Goal: Find specific page/section: Find specific page/section

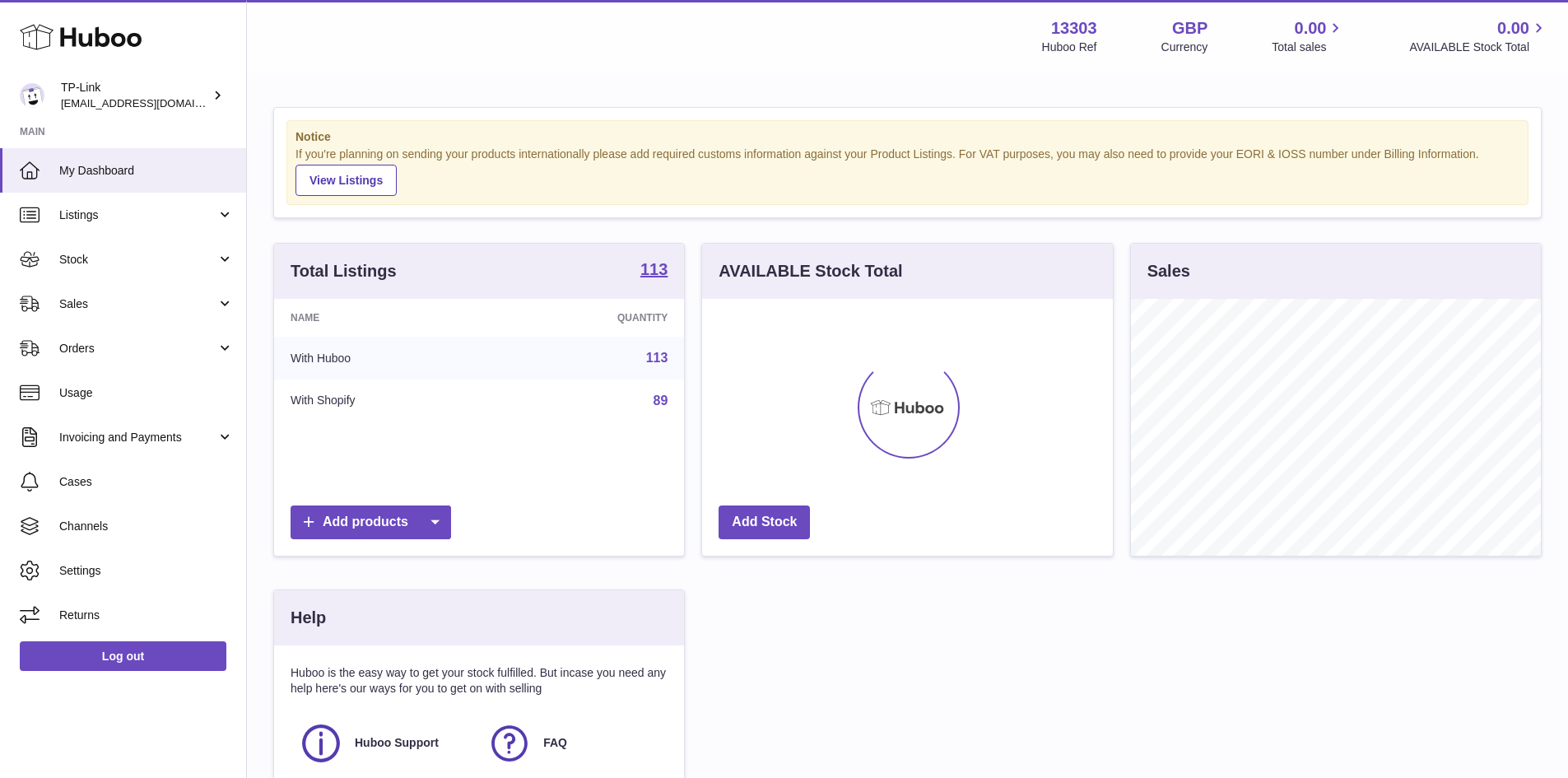
scroll to position [257, 411]
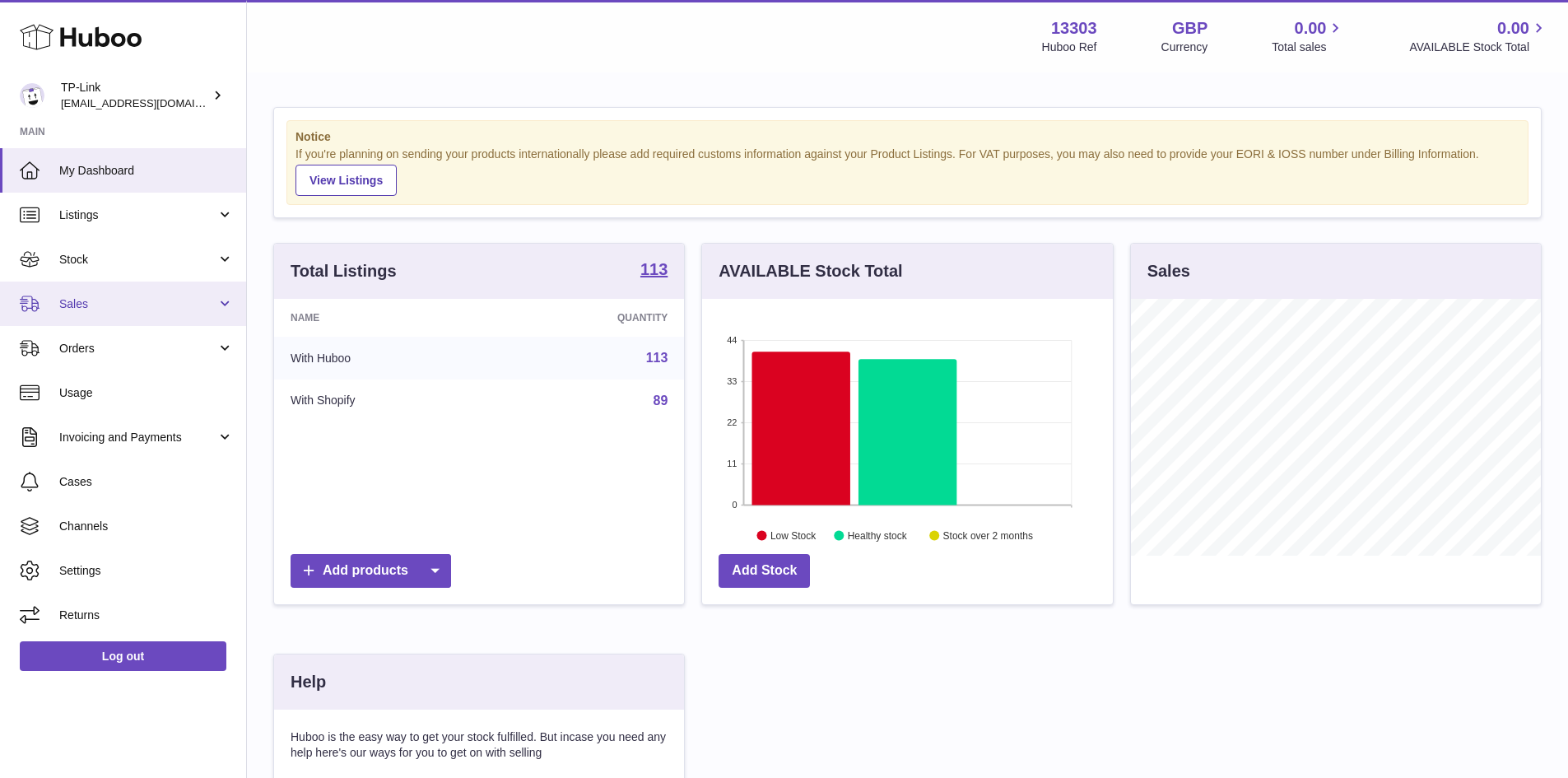
click at [88, 304] on span "Sales" at bounding box center [138, 304] width 157 height 16
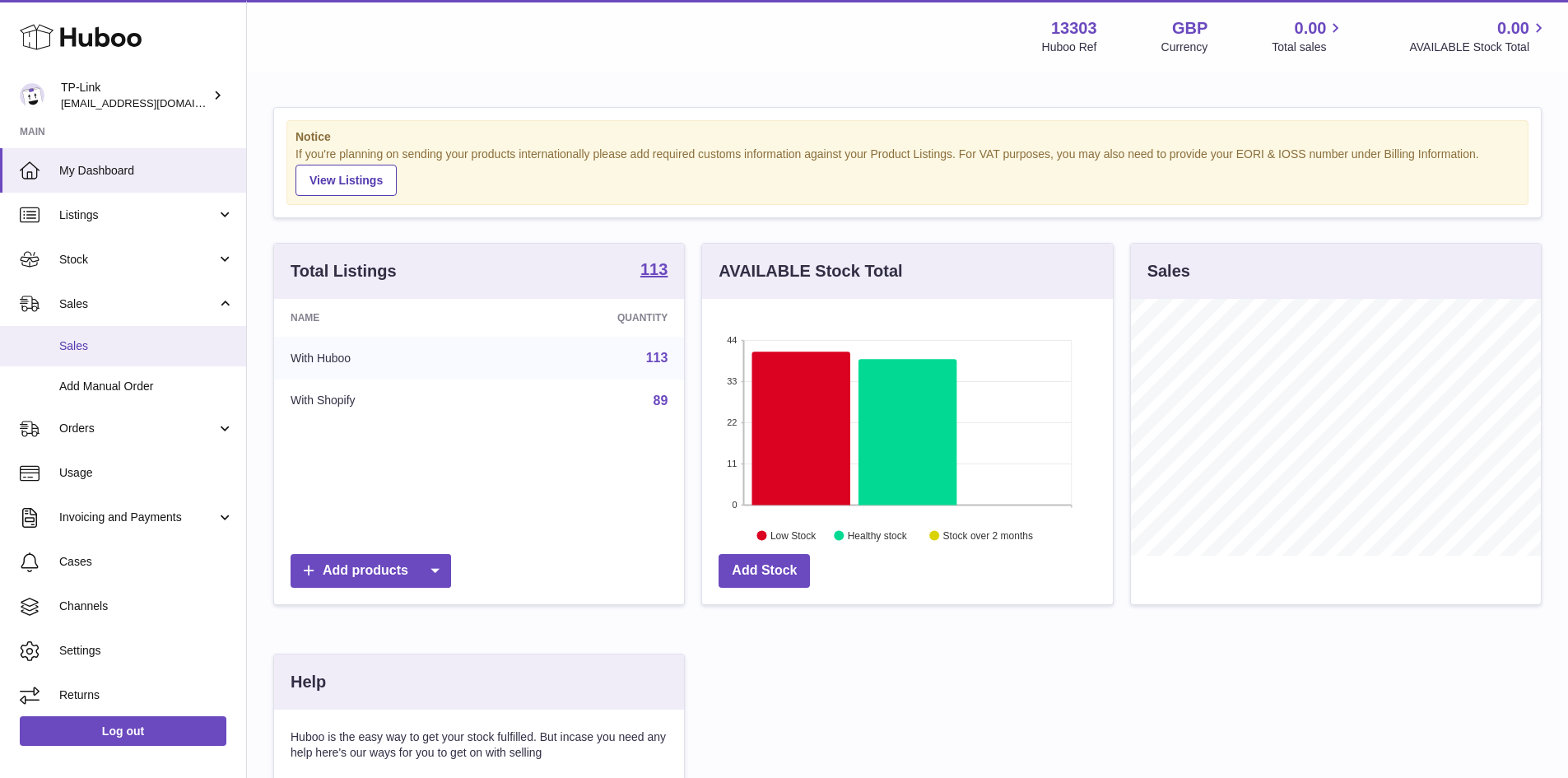
click at [71, 351] on span "Sales" at bounding box center [146, 346] width 174 height 16
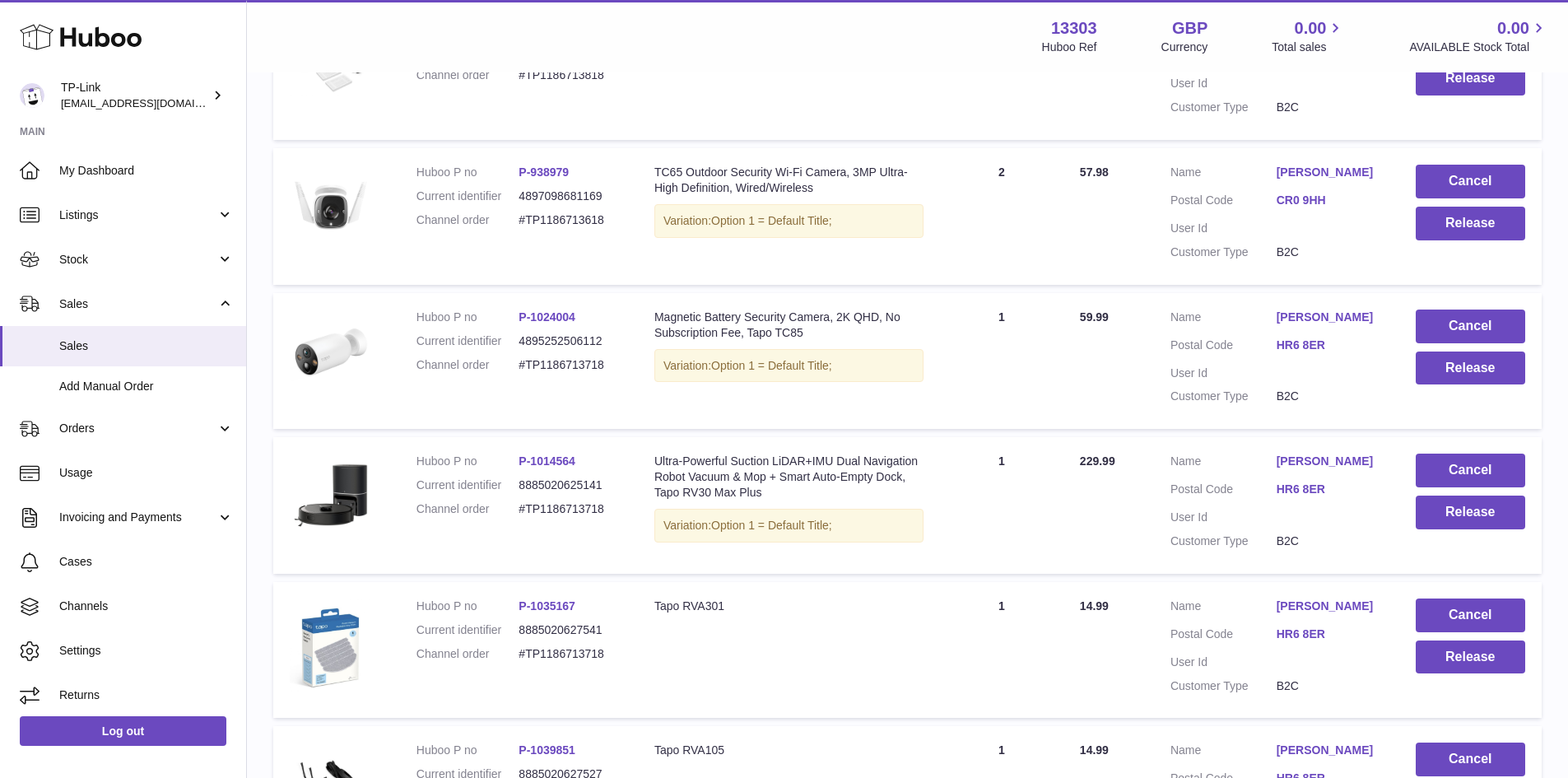
scroll to position [1284, 0]
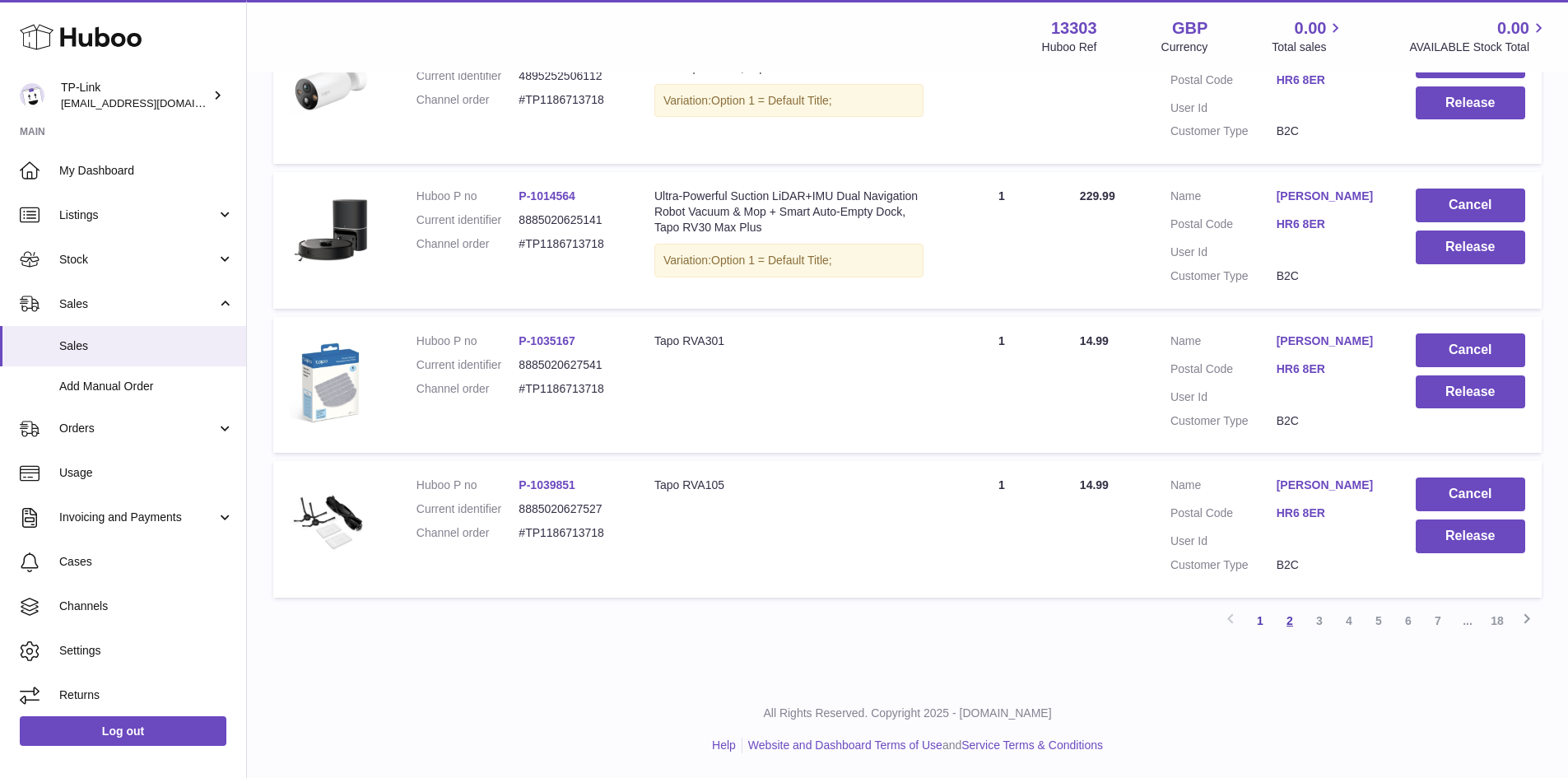
click at [1283, 624] on link "2" at bounding box center [1290, 621] width 30 height 30
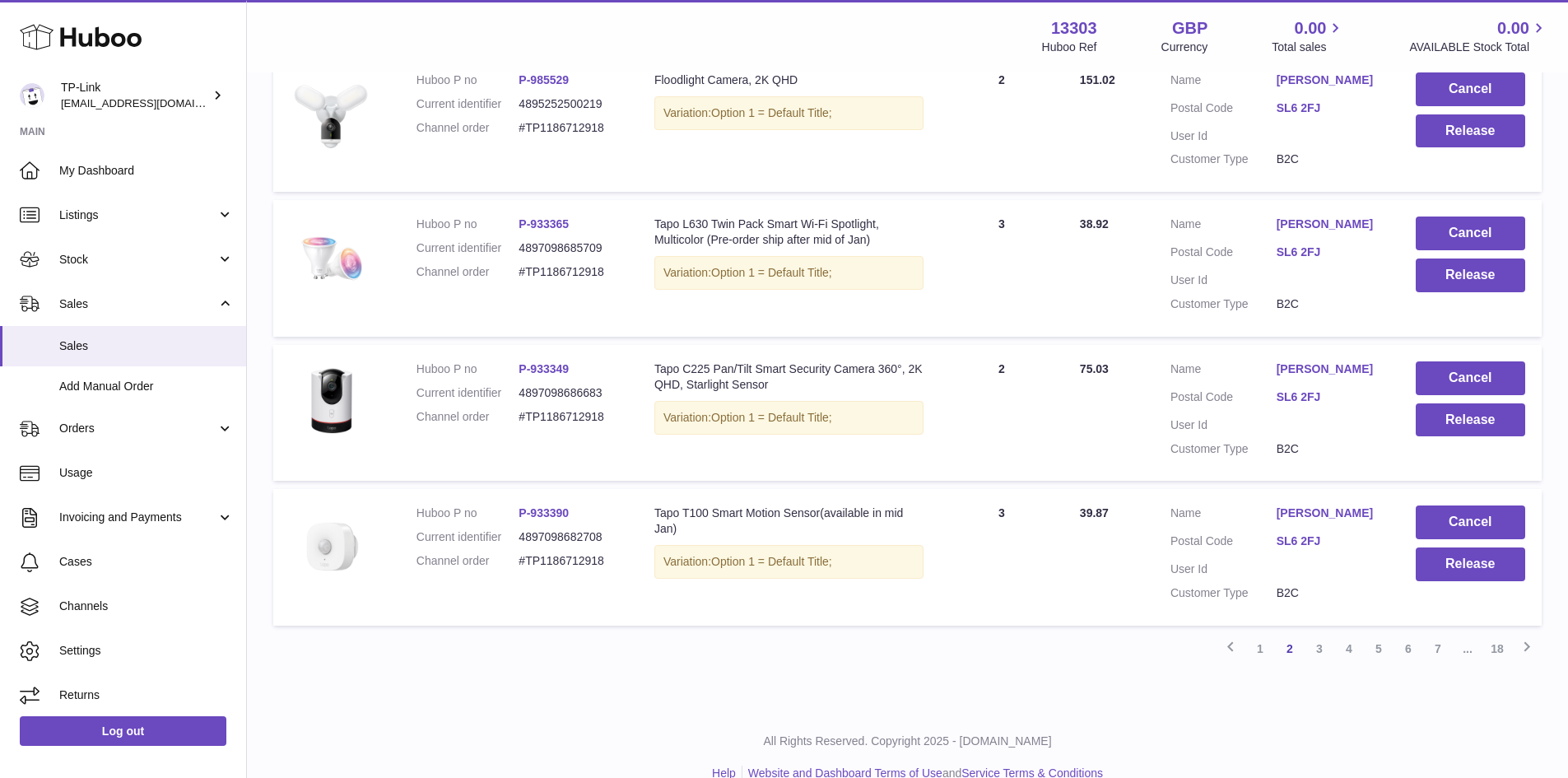
scroll to position [1227, 0]
click at [1320, 662] on link "3" at bounding box center [1319, 647] width 30 height 30
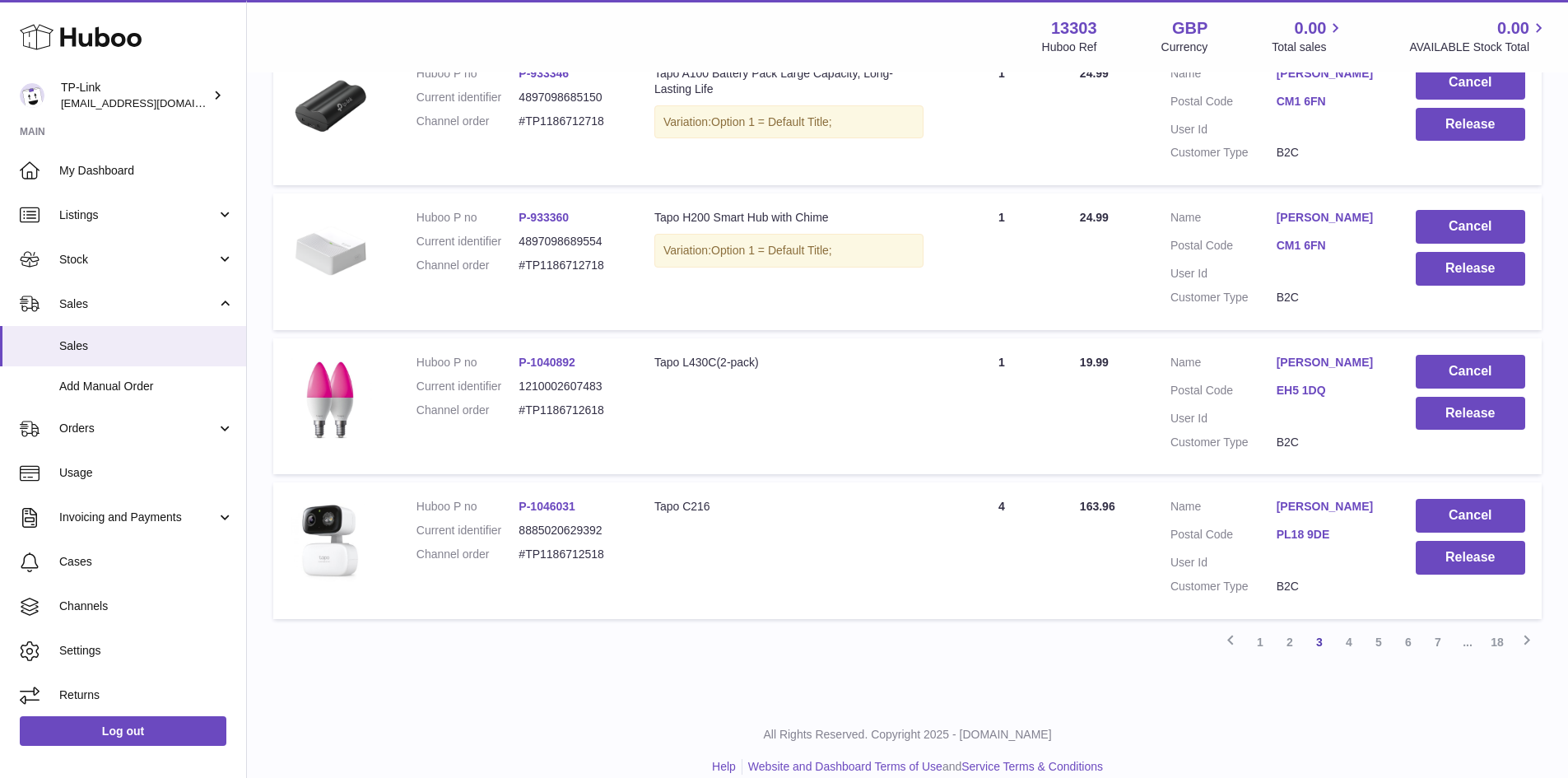
scroll to position [1299, 0]
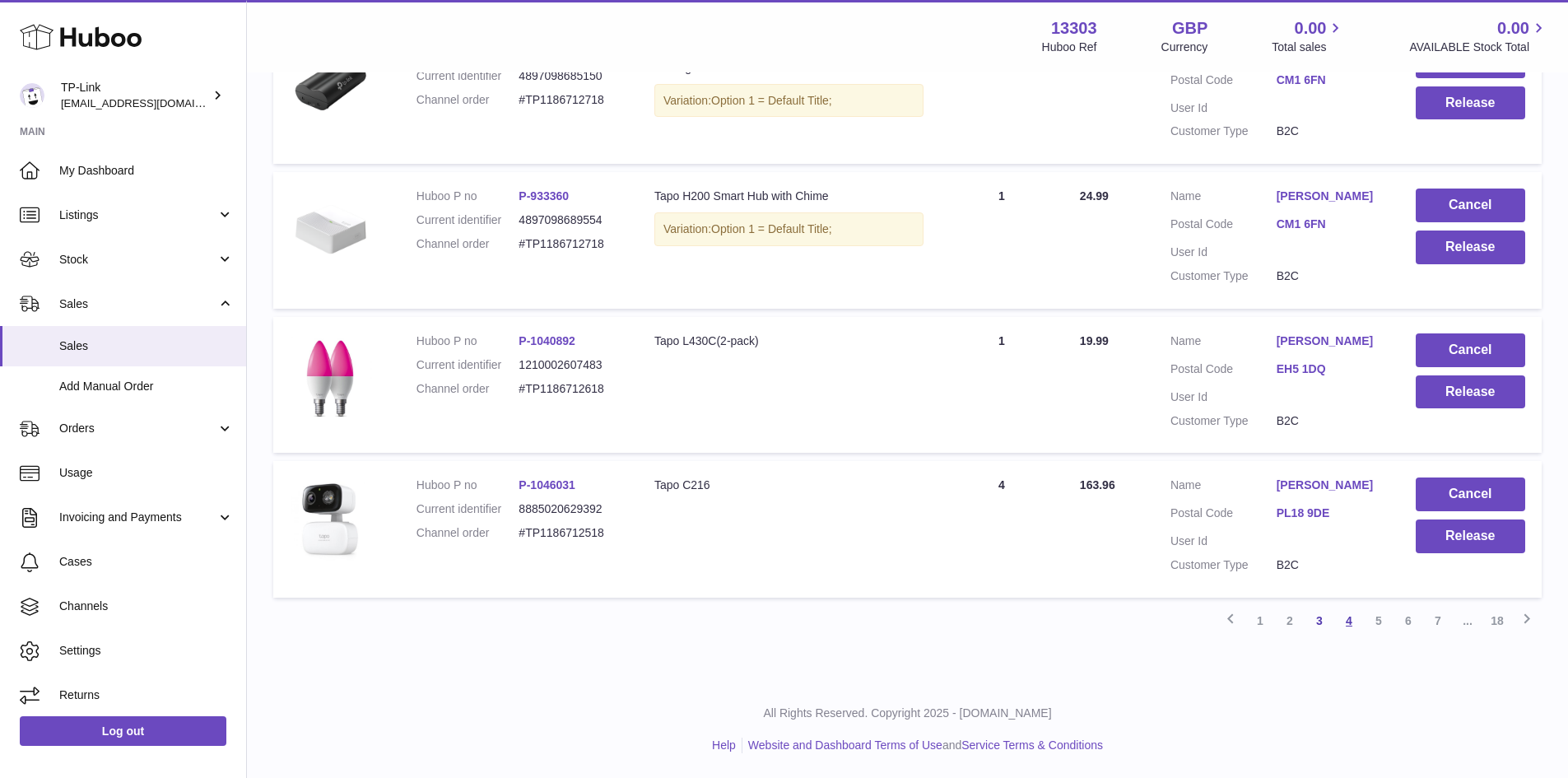
click at [1343, 622] on link "4" at bounding box center [1349, 621] width 30 height 30
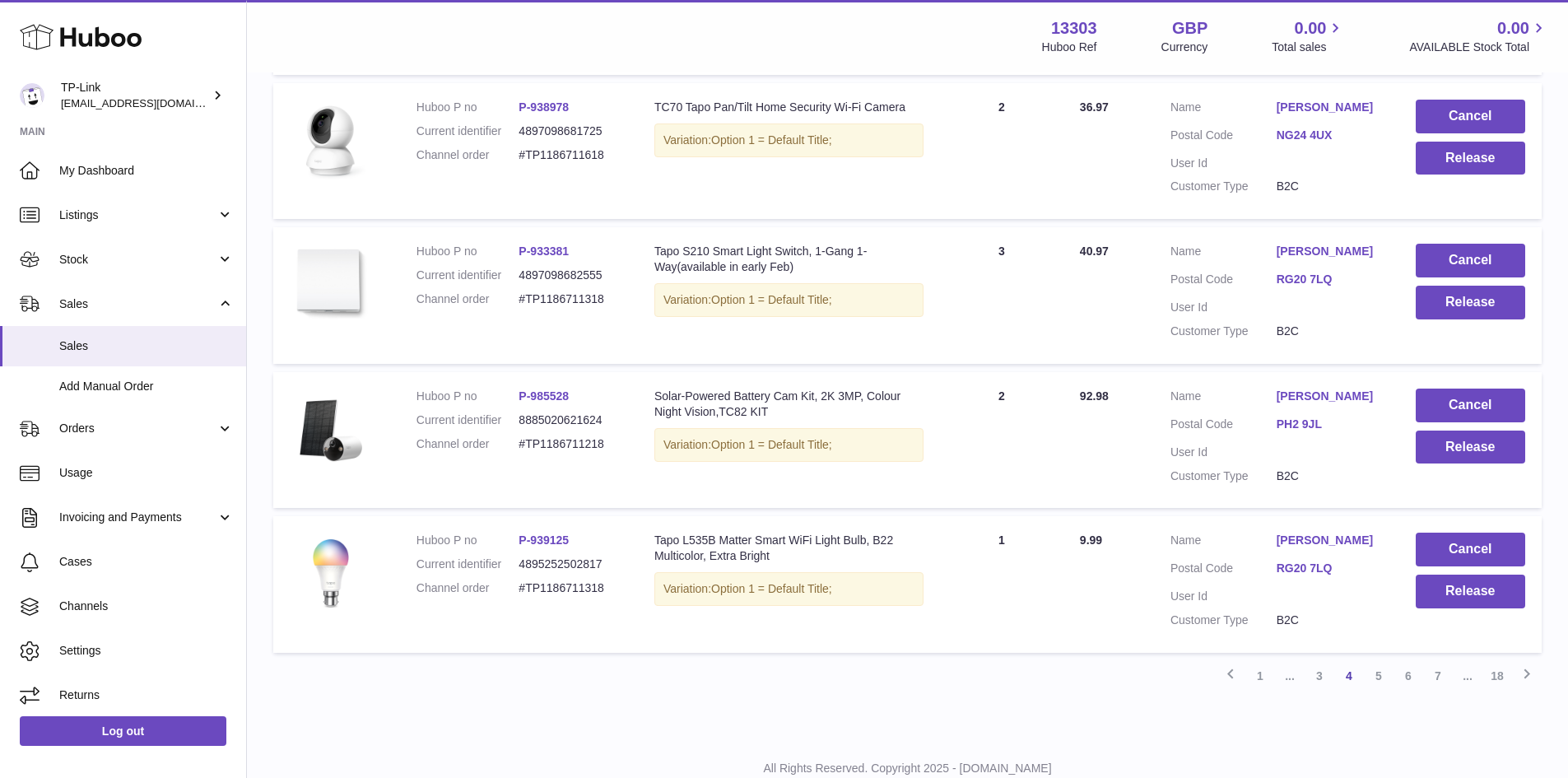
scroll to position [1253, 0]
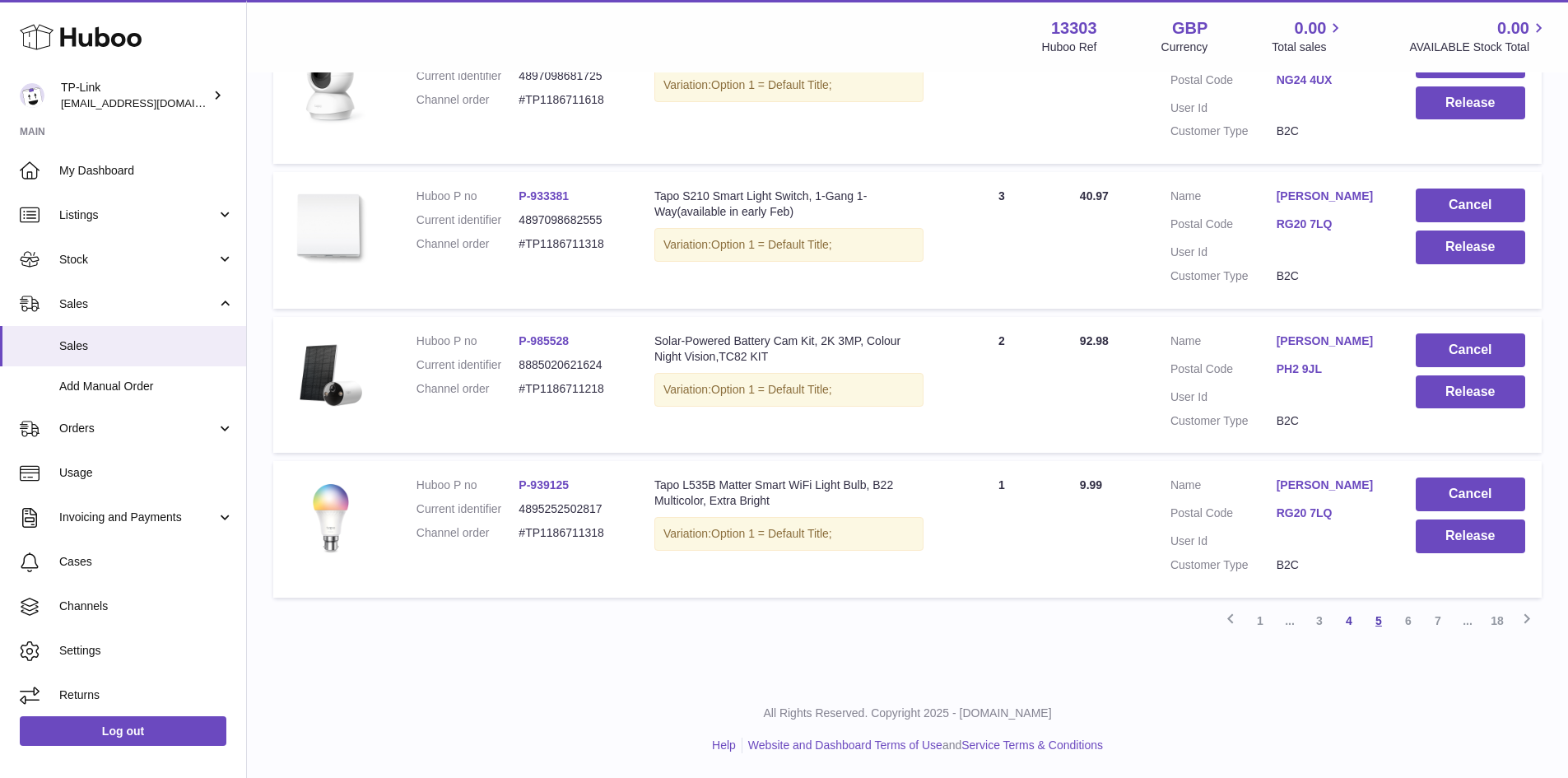
click at [1381, 623] on link "5" at bounding box center [1379, 621] width 30 height 30
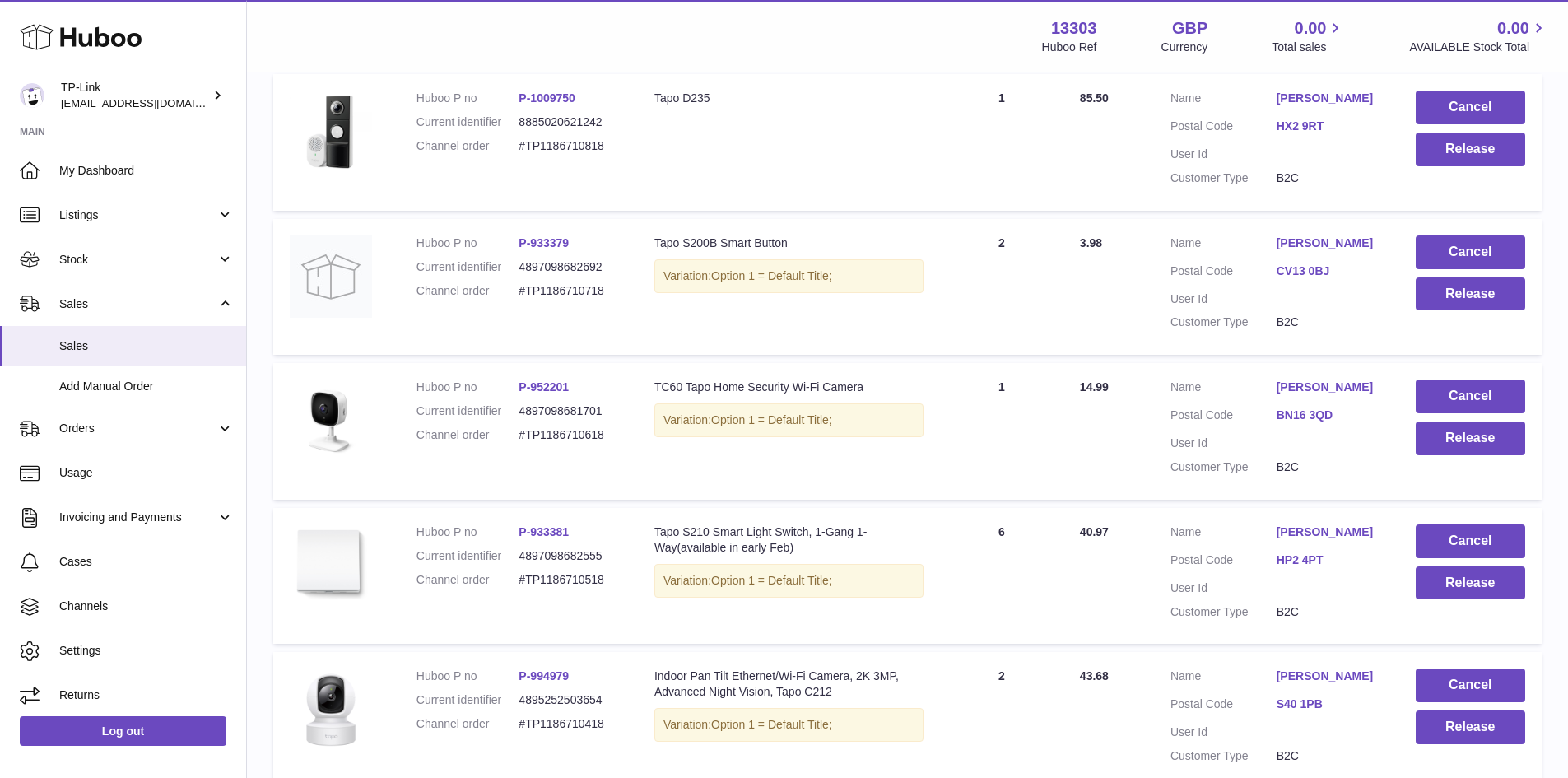
scroll to position [1299, 0]
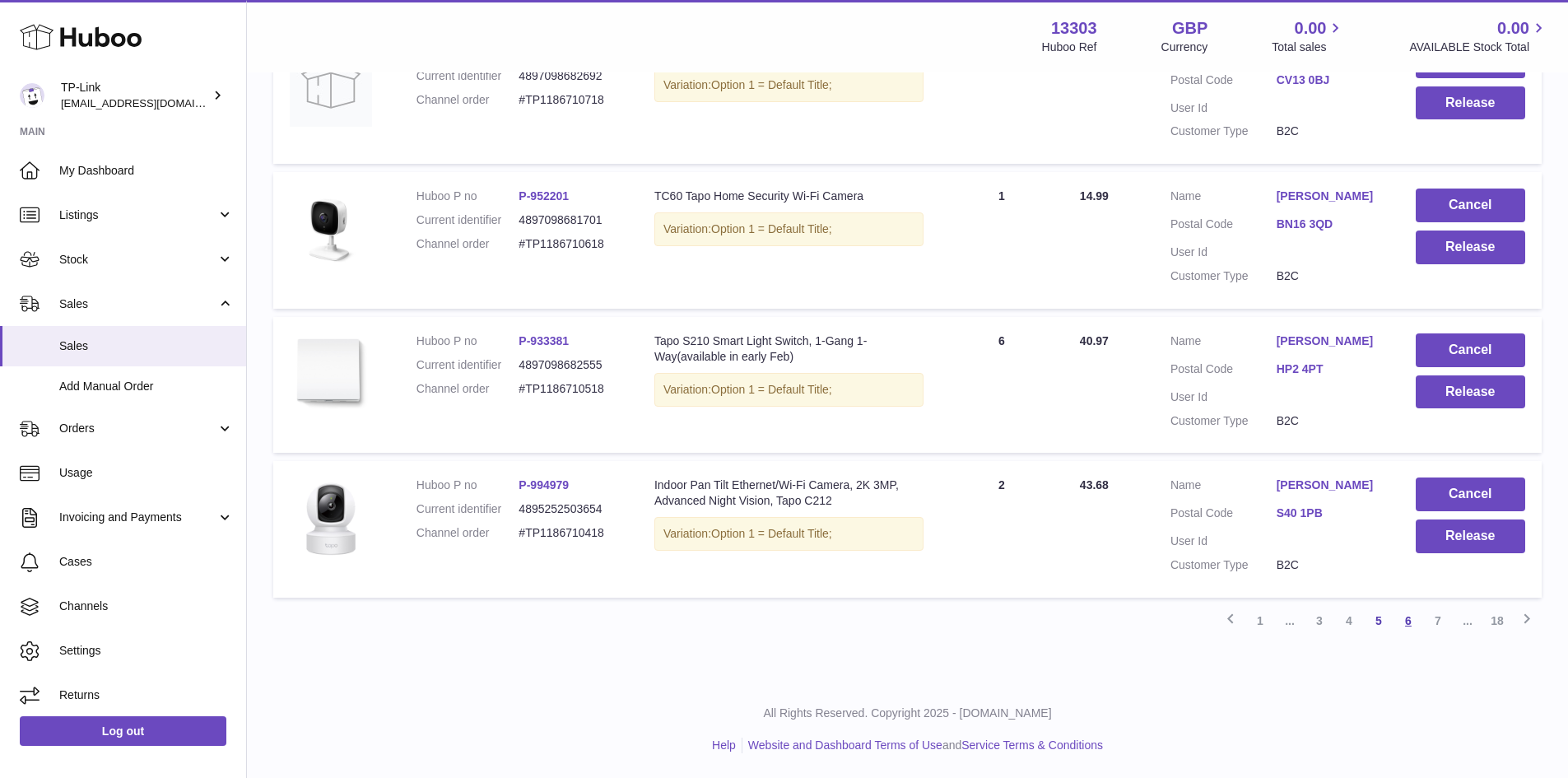
click at [1412, 624] on link "6" at bounding box center [1409, 621] width 30 height 30
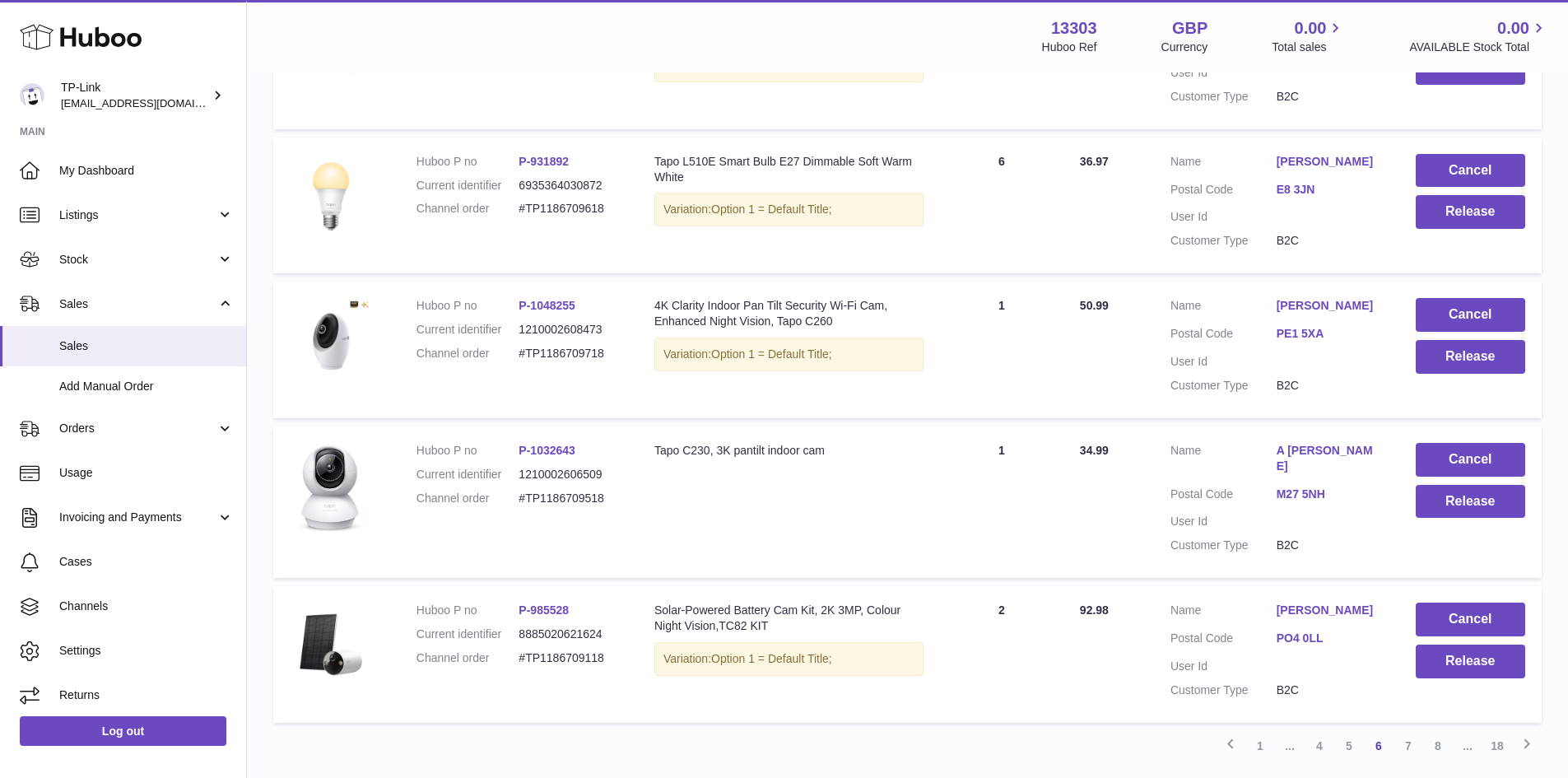
scroll to position [1269, 0]
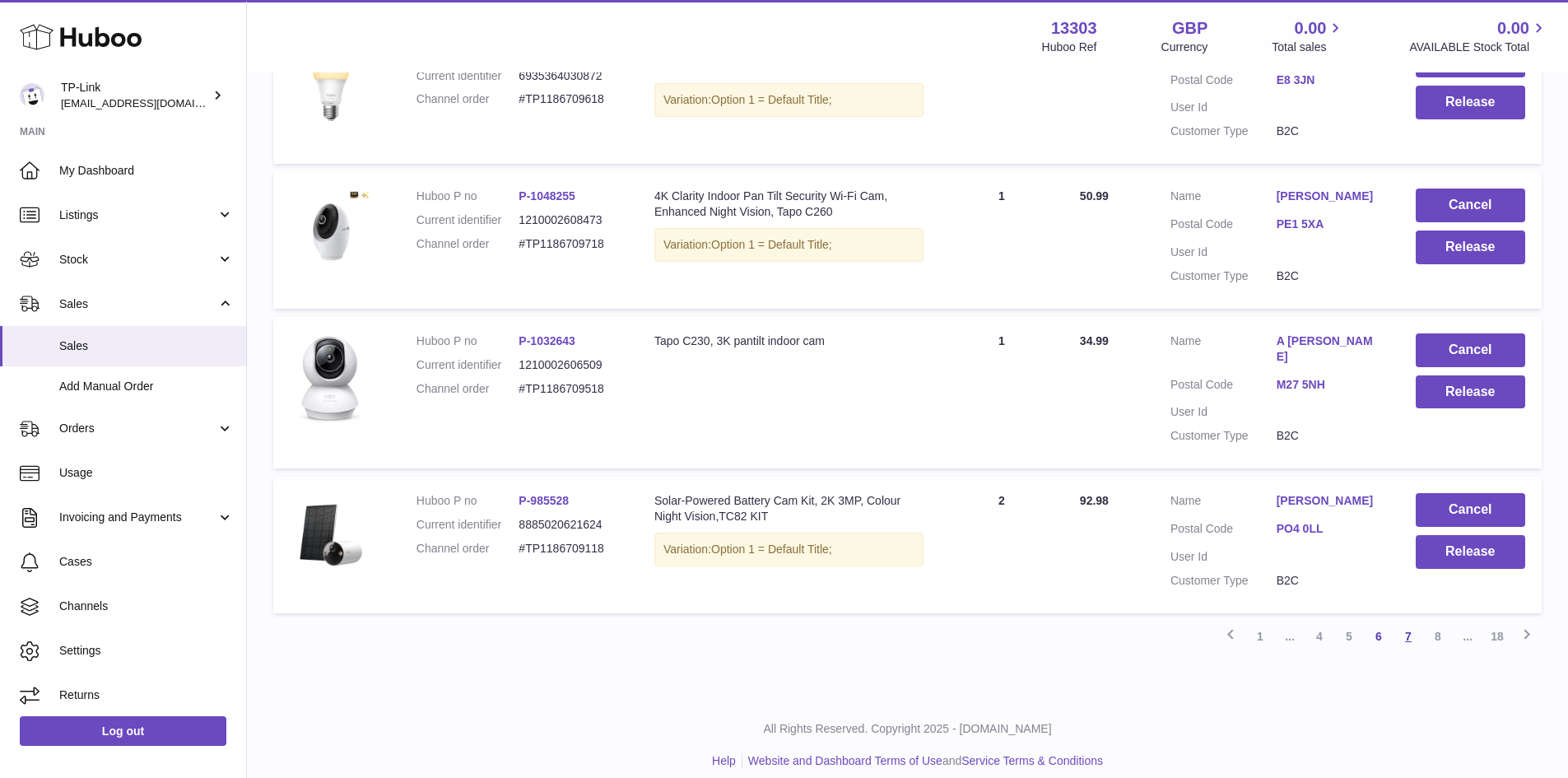
click at [1413, 622] on link "7" at bounding box center [1409, 636] width 30 height 30
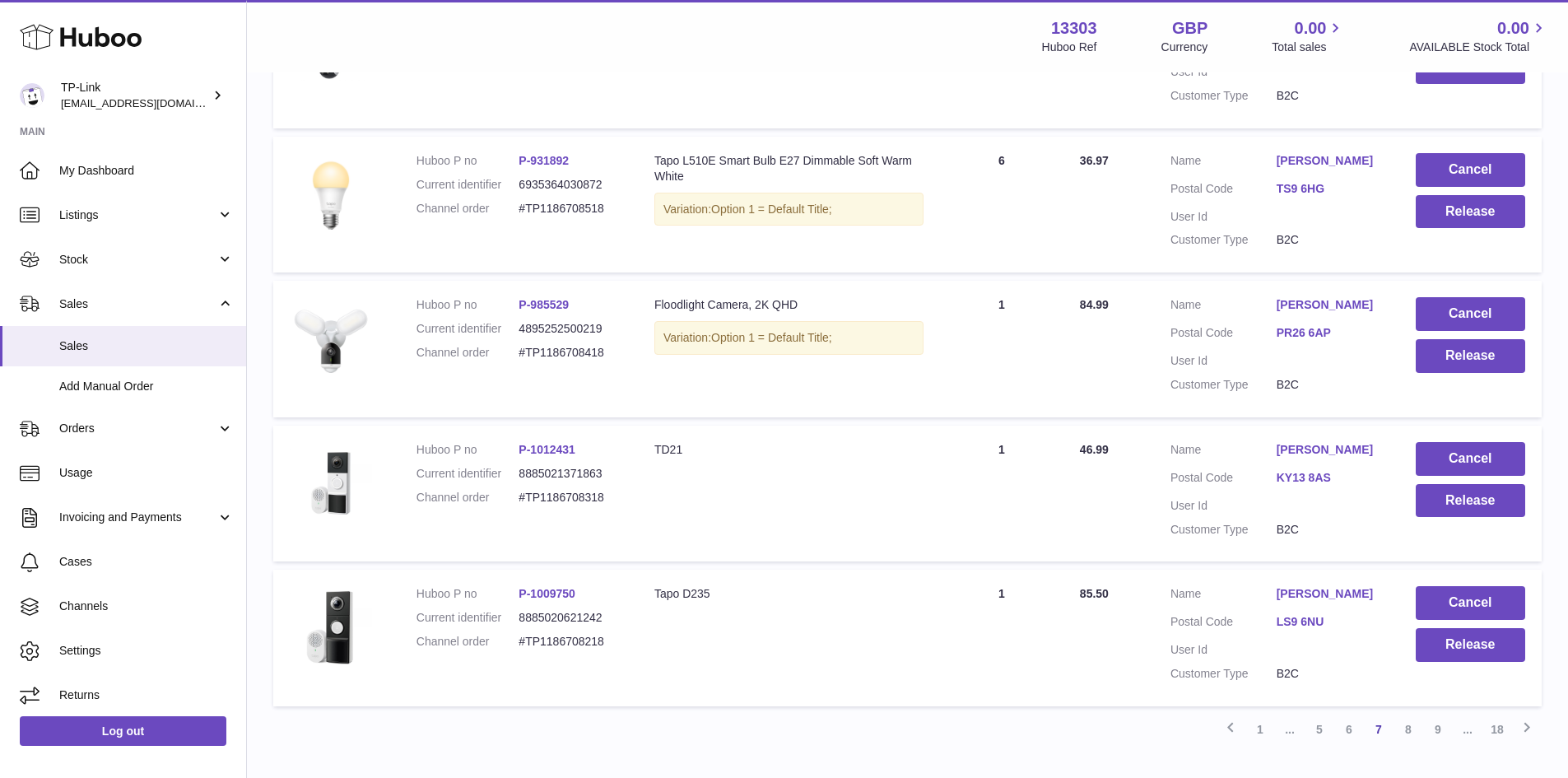
scroll to position [1253, 0]
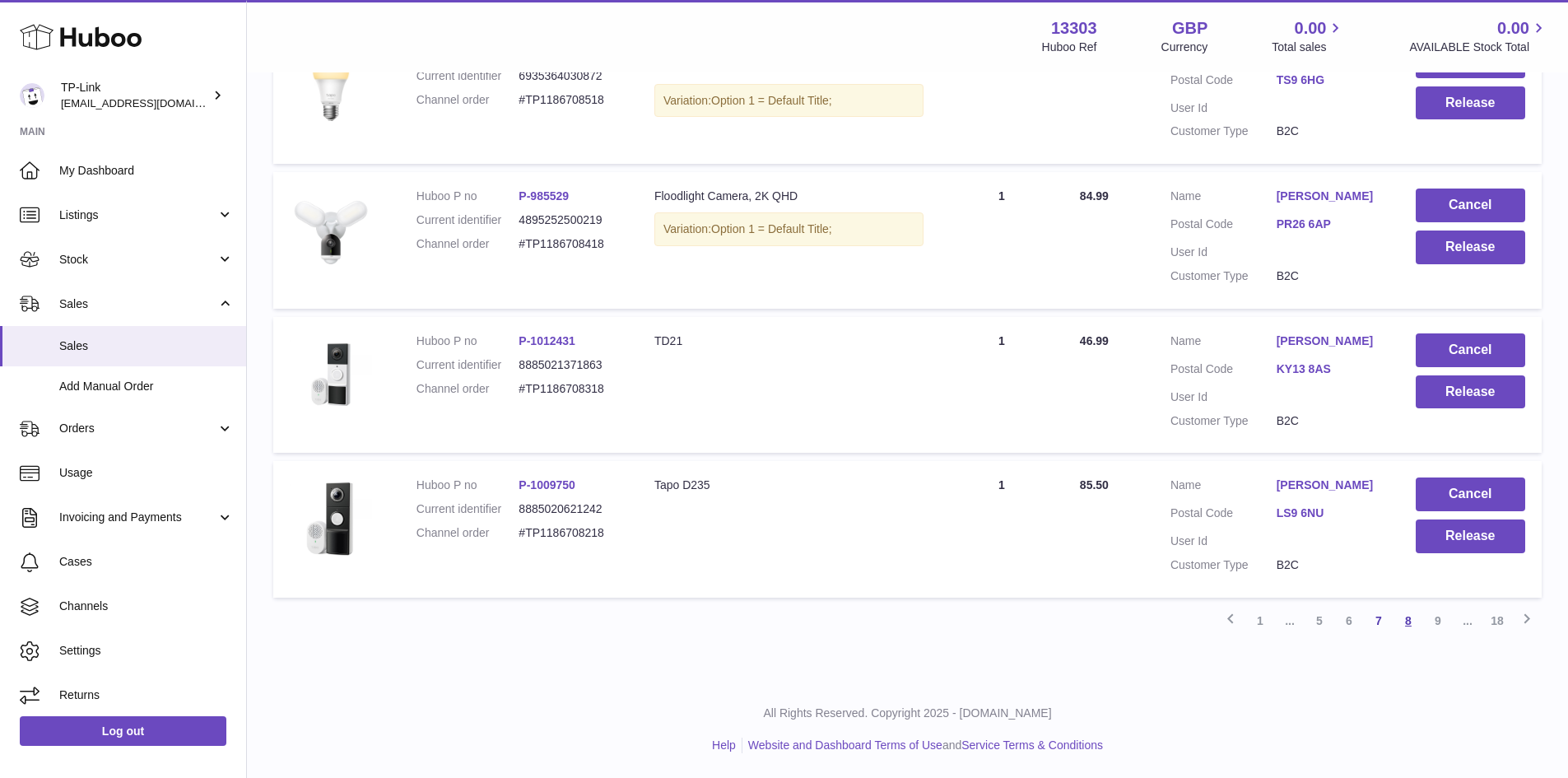
click at [1415, 622] on link "8" at bounding box center [1409, 621] width 30 height 30
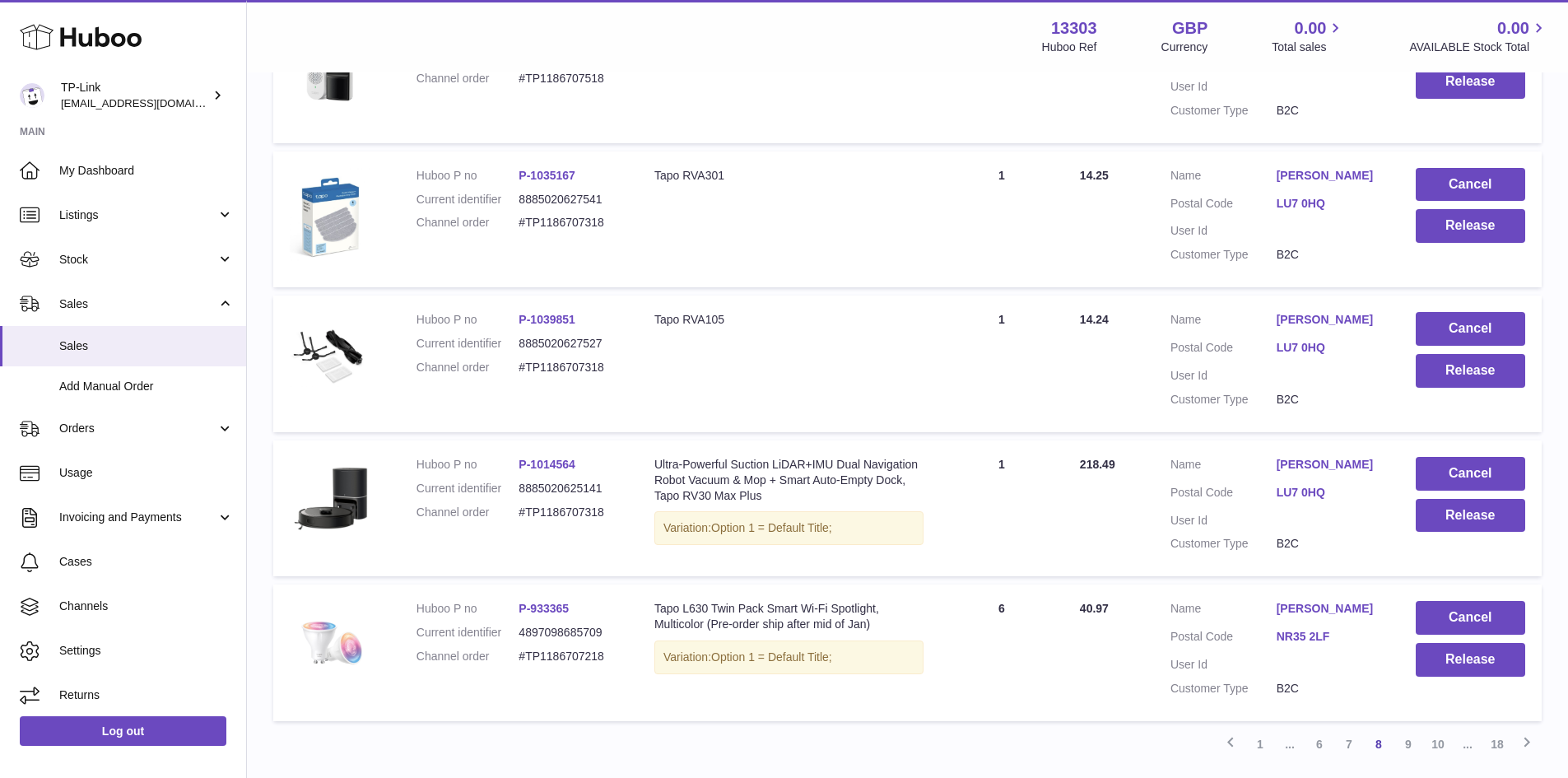
scroll to position [1253, 0]
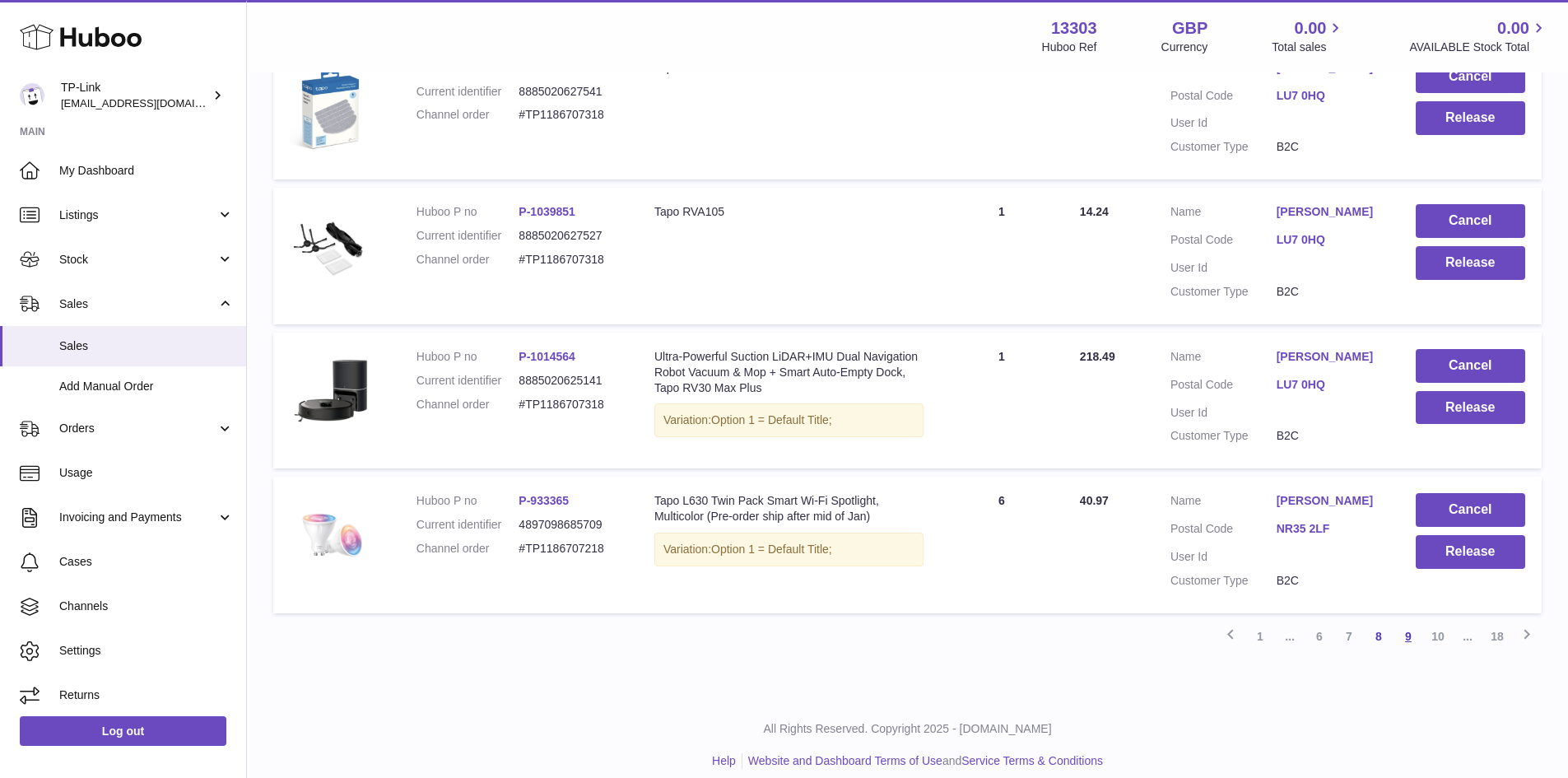
click at [1409, 626] on link "9" at bounding box center [1409, 636] width 30 height 30
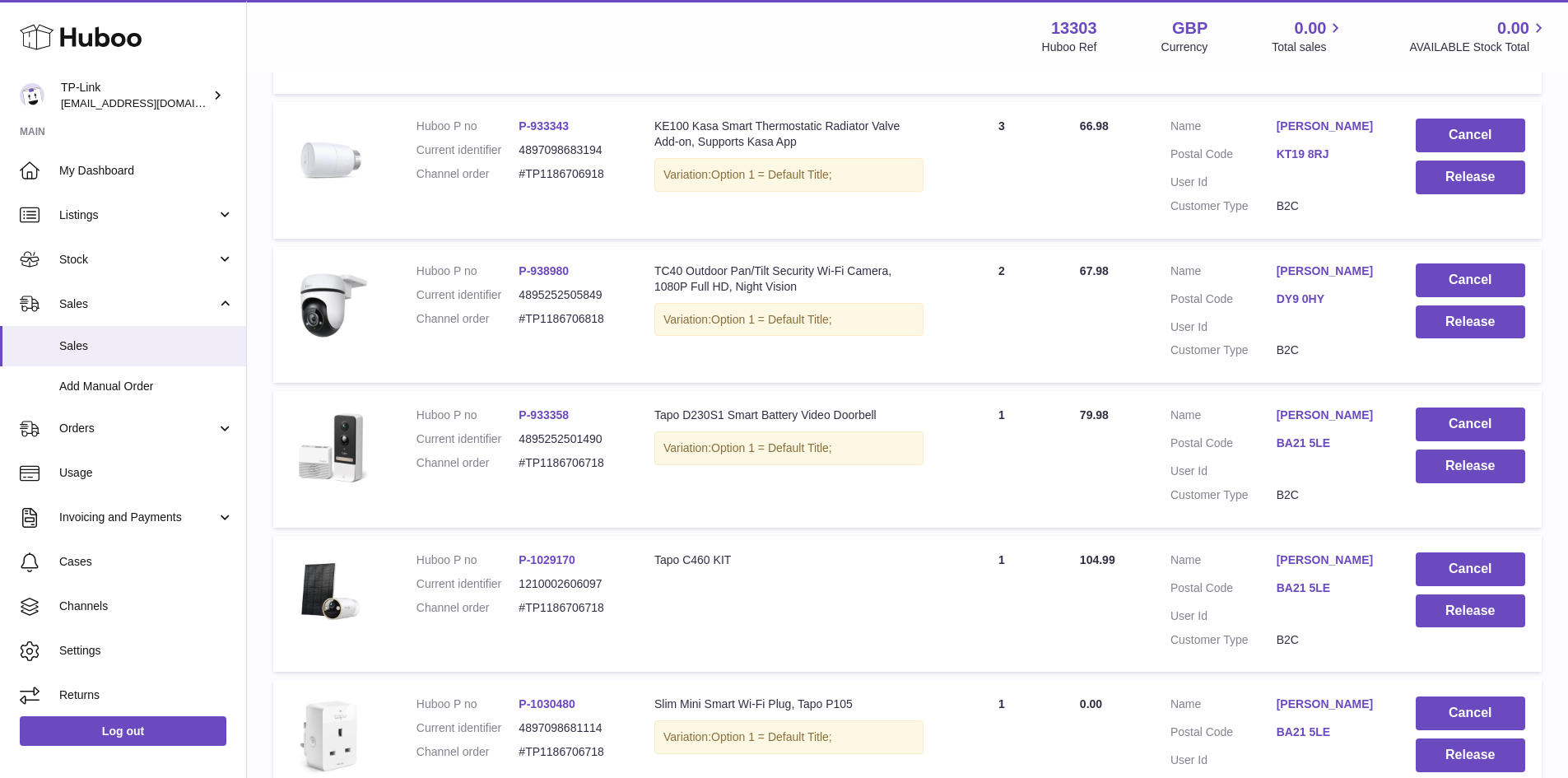
scroll to position [1253, 0]
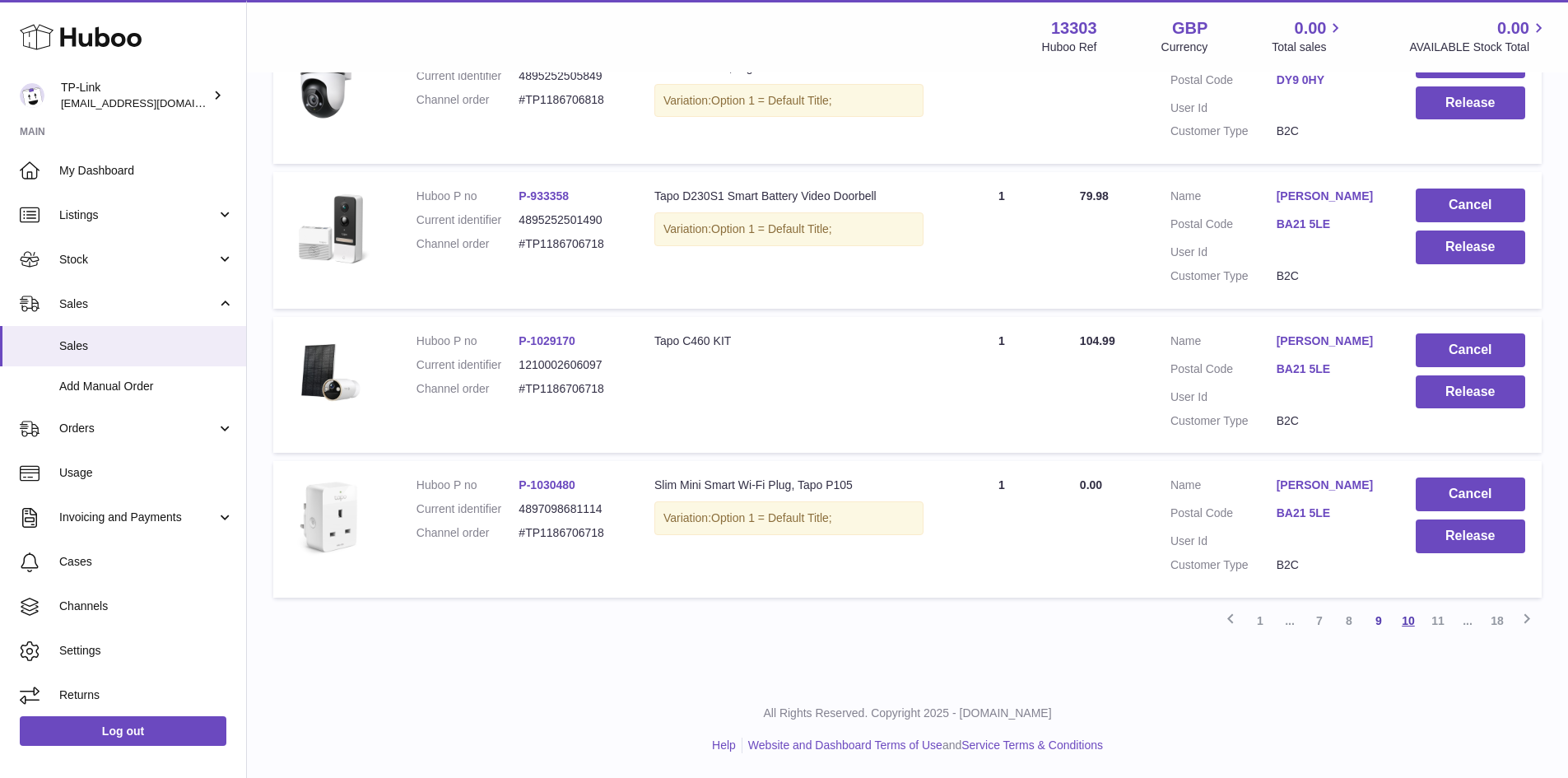
click at [1402, 625] on link "10" at bounding box center [1409, 621] width 30 height 30
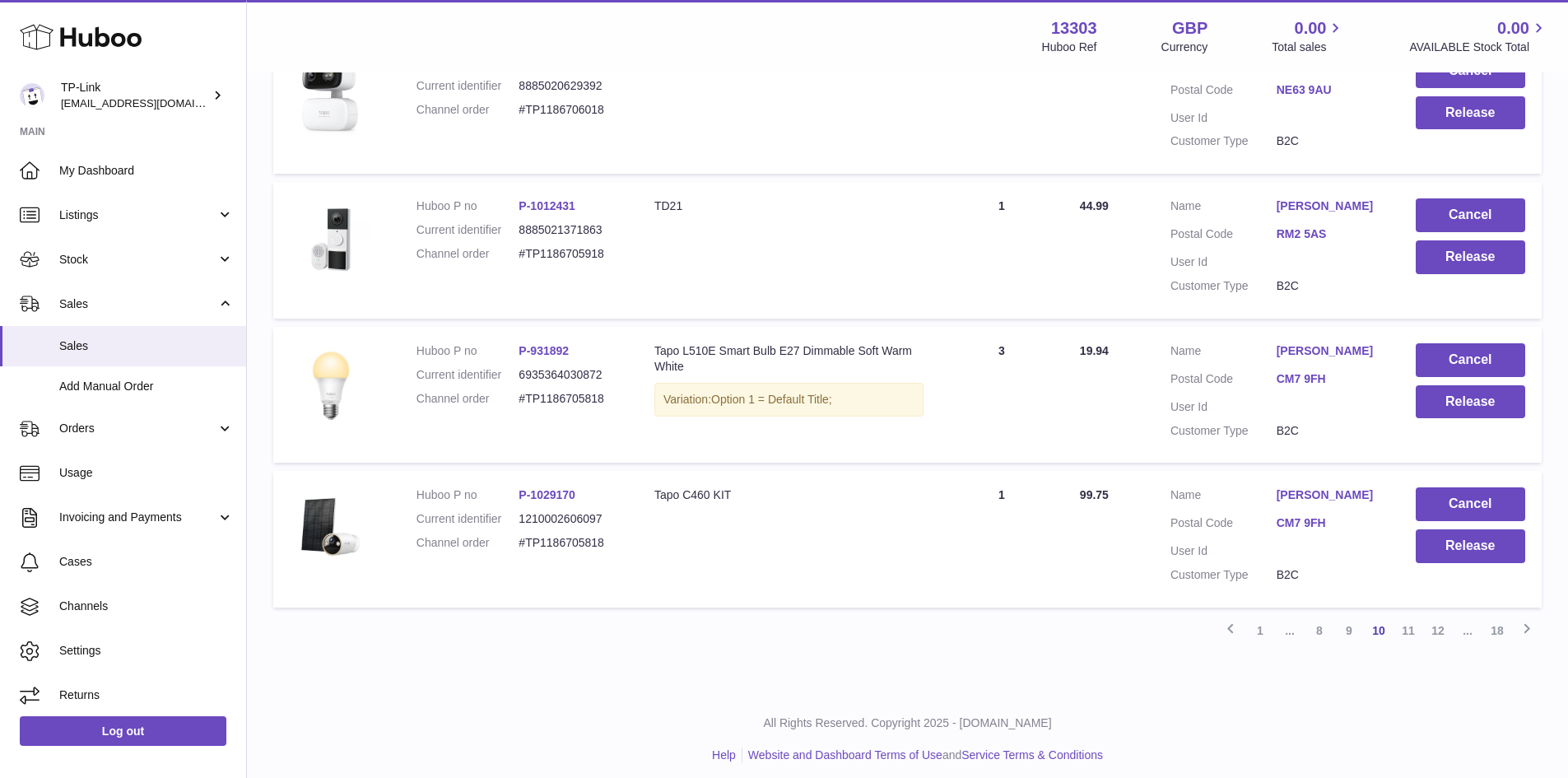
scroll to position [1253, 0]
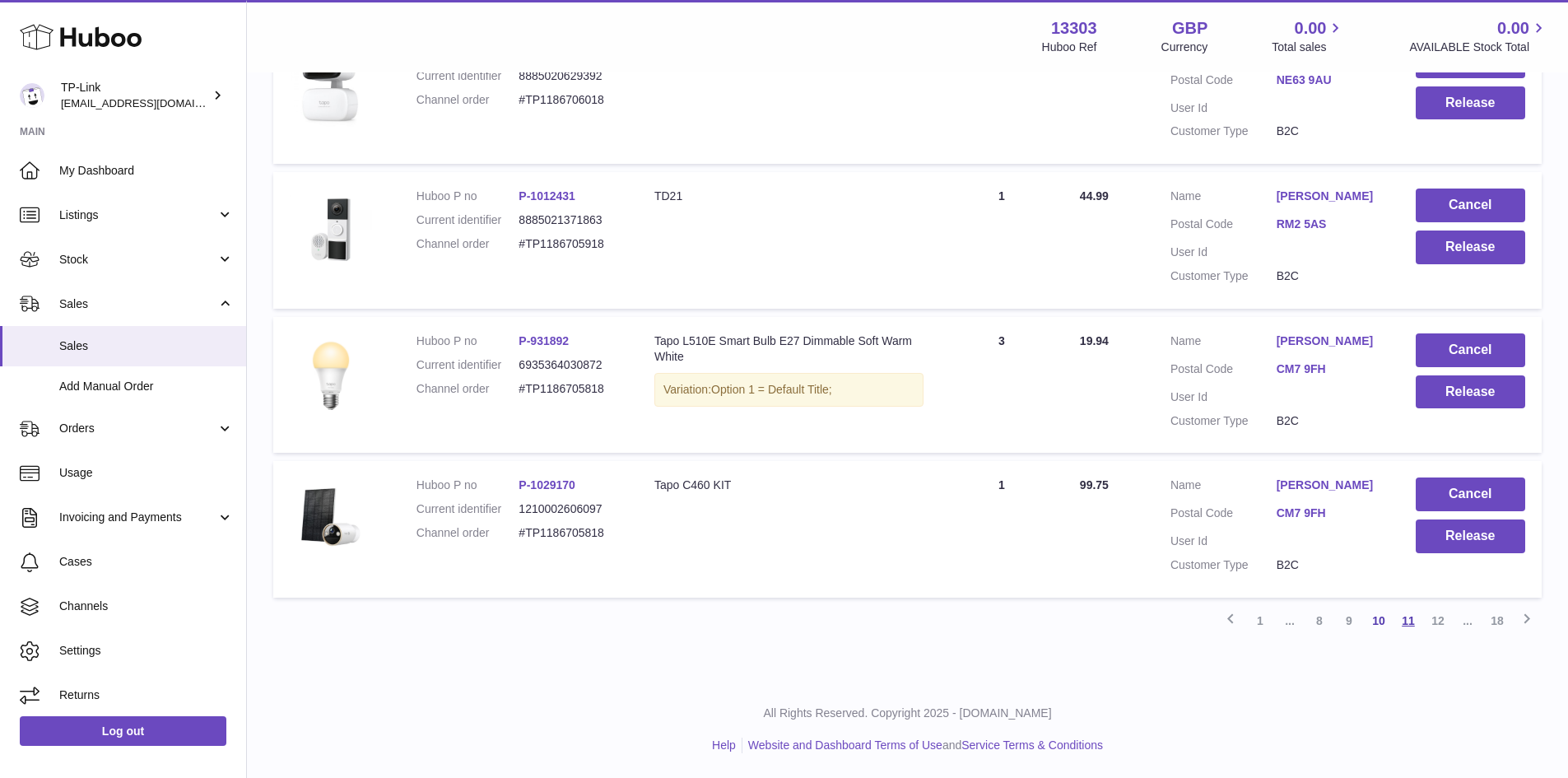
click at [1411, 619] on link "11" at bounding box center [1409, 621] width 30 height 30
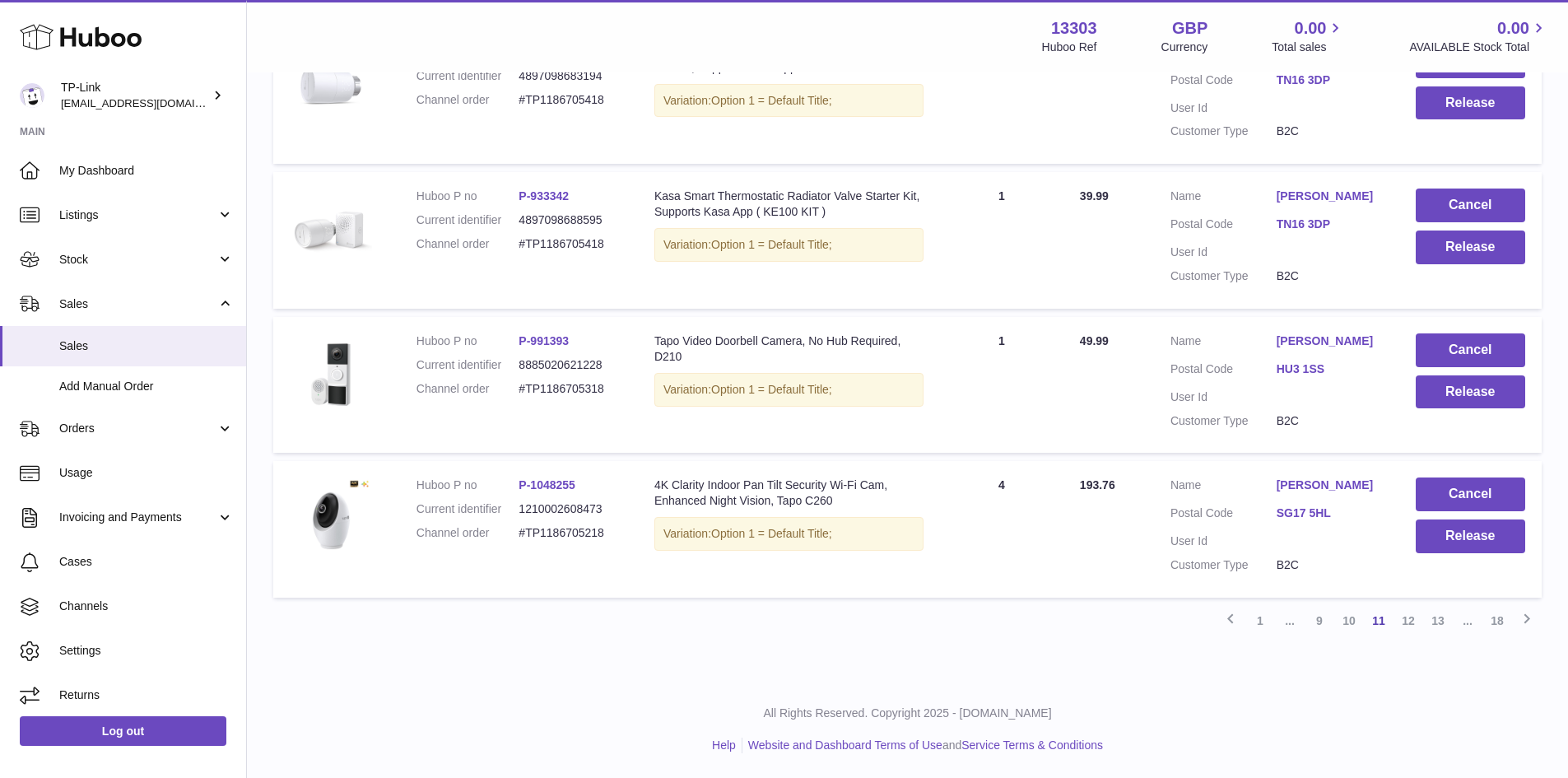
scroll to position [1284, 0]
click at [1409, 621] on link "12" at bounding box center [1409, 621] width 30 height 30
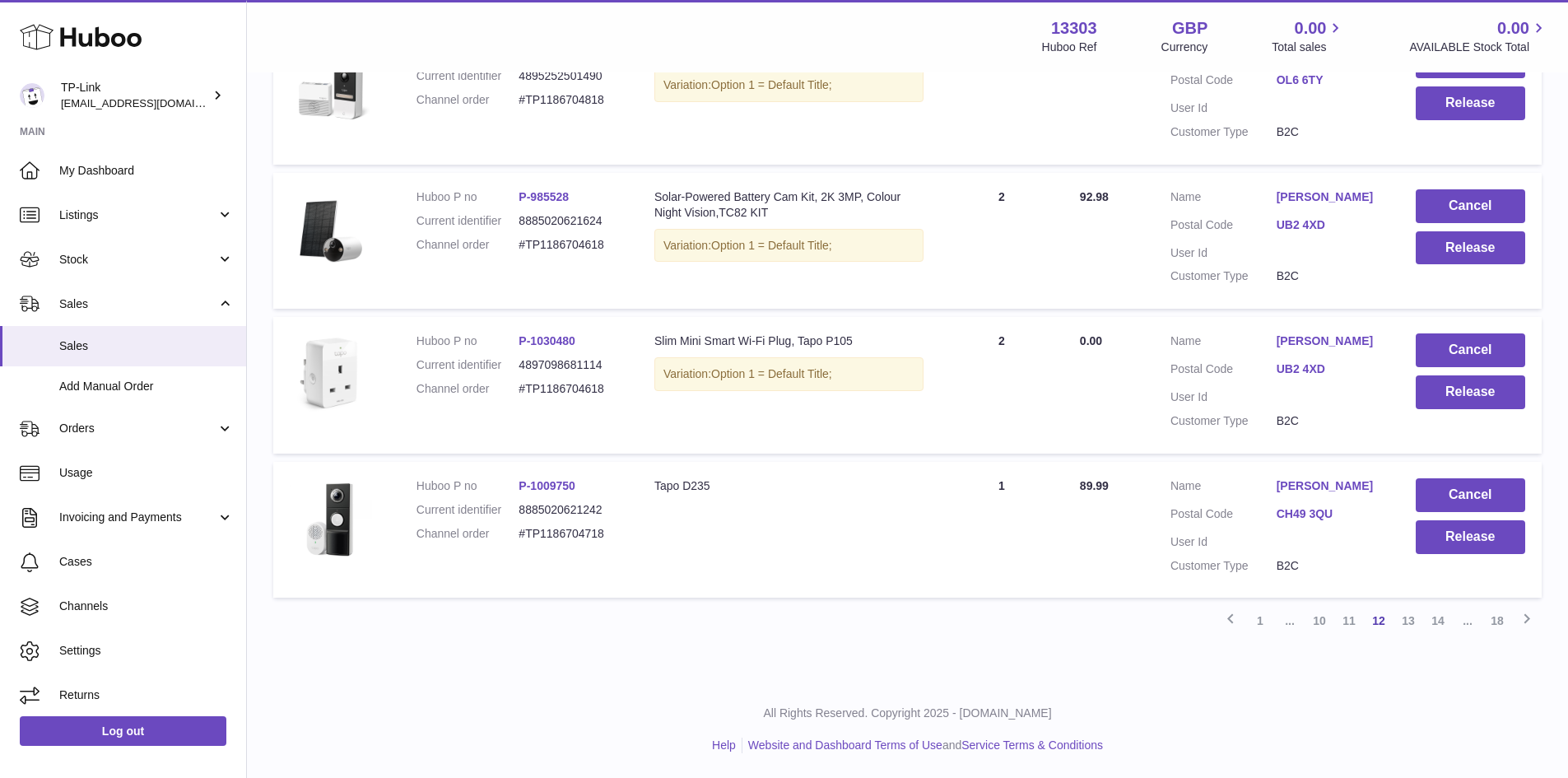
scroll to position [1309, 0]
click at [1409, 635] on link "13" at bounding box center [1409, 621] width 30 height 30
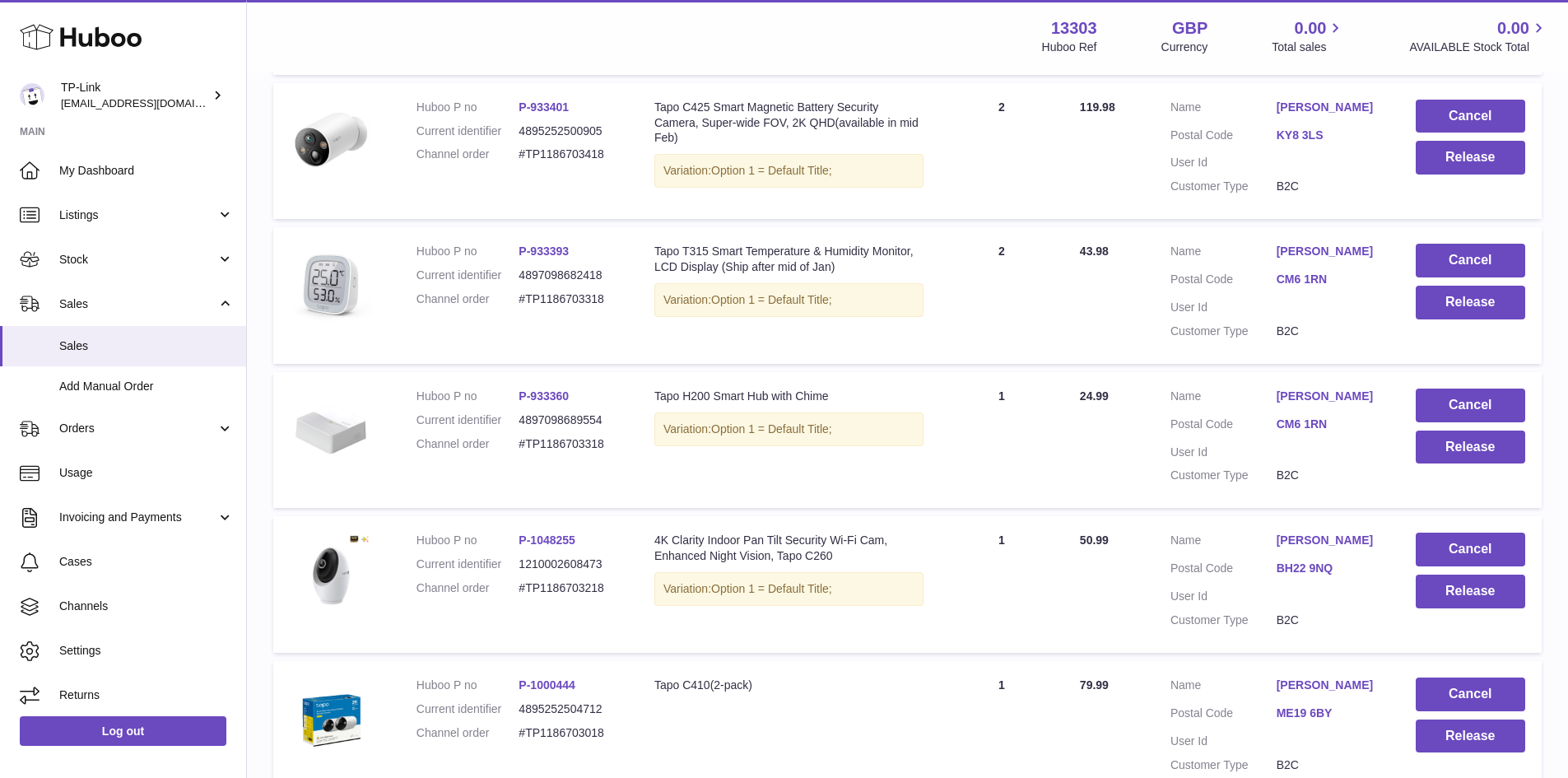
scroll to position [1227, 0]
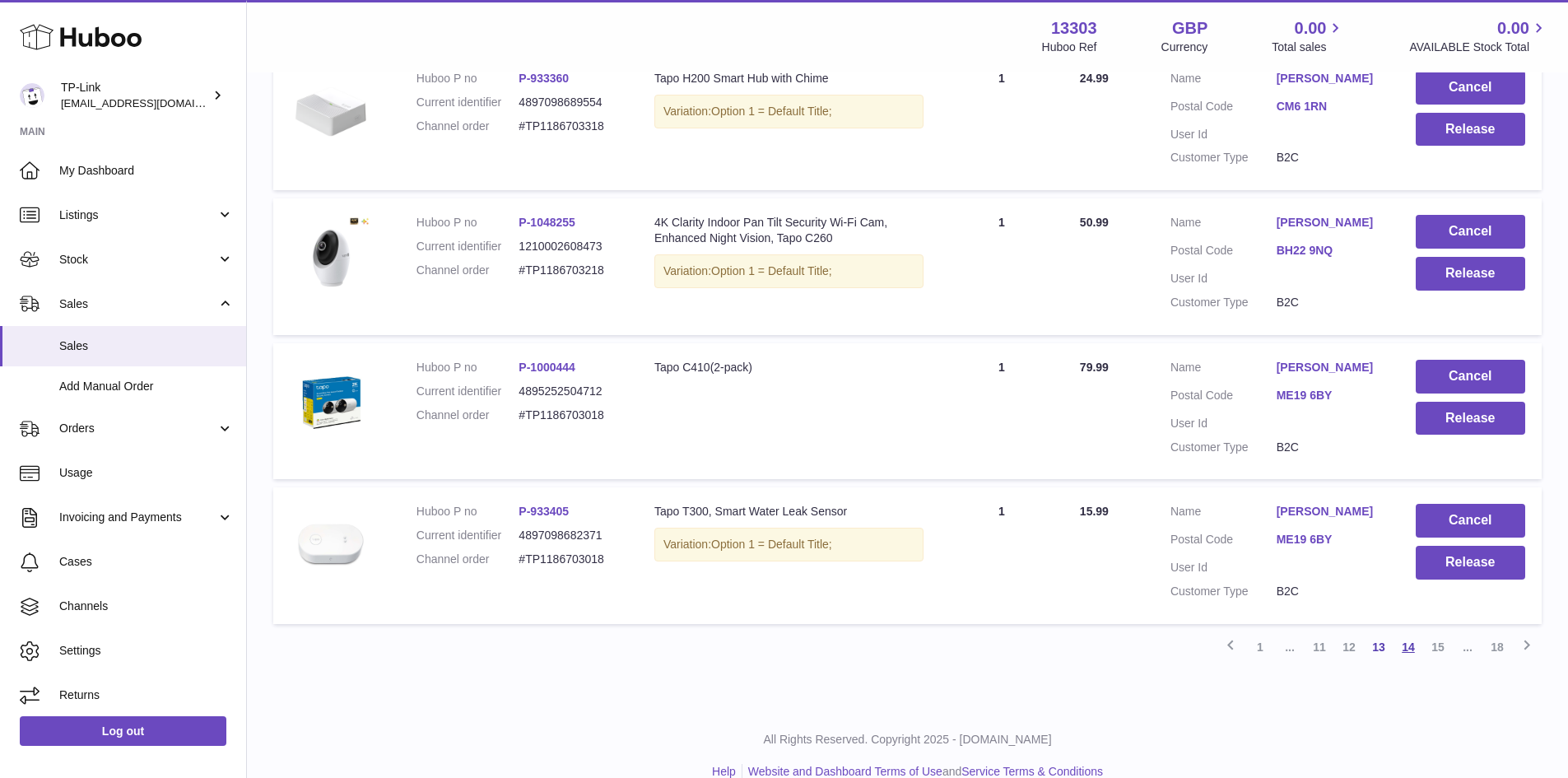
click at [1414, 639] on link "14" at bounding box center [1409, 647] width 30 height 30
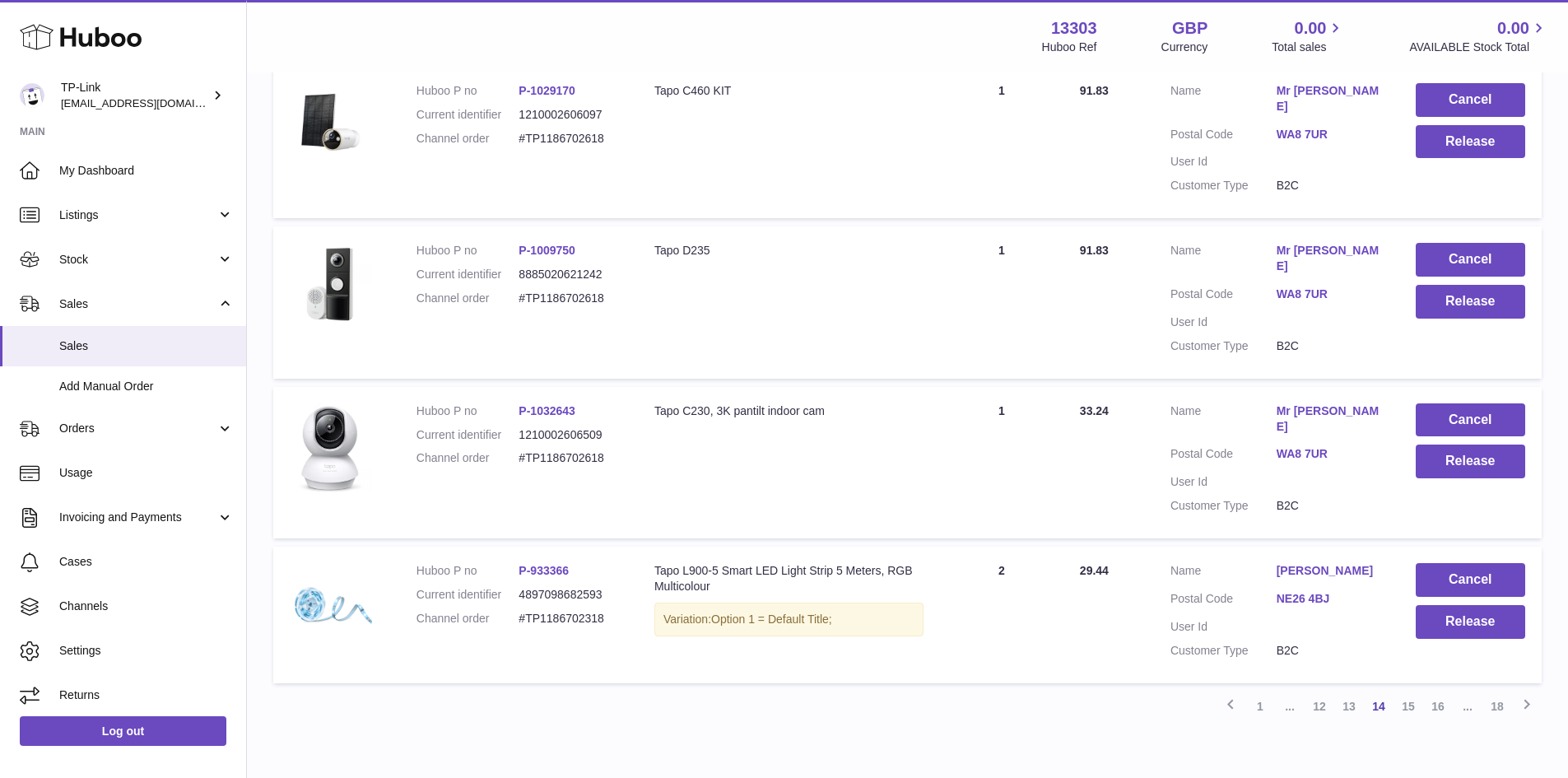
scroll to position [1284, 0]
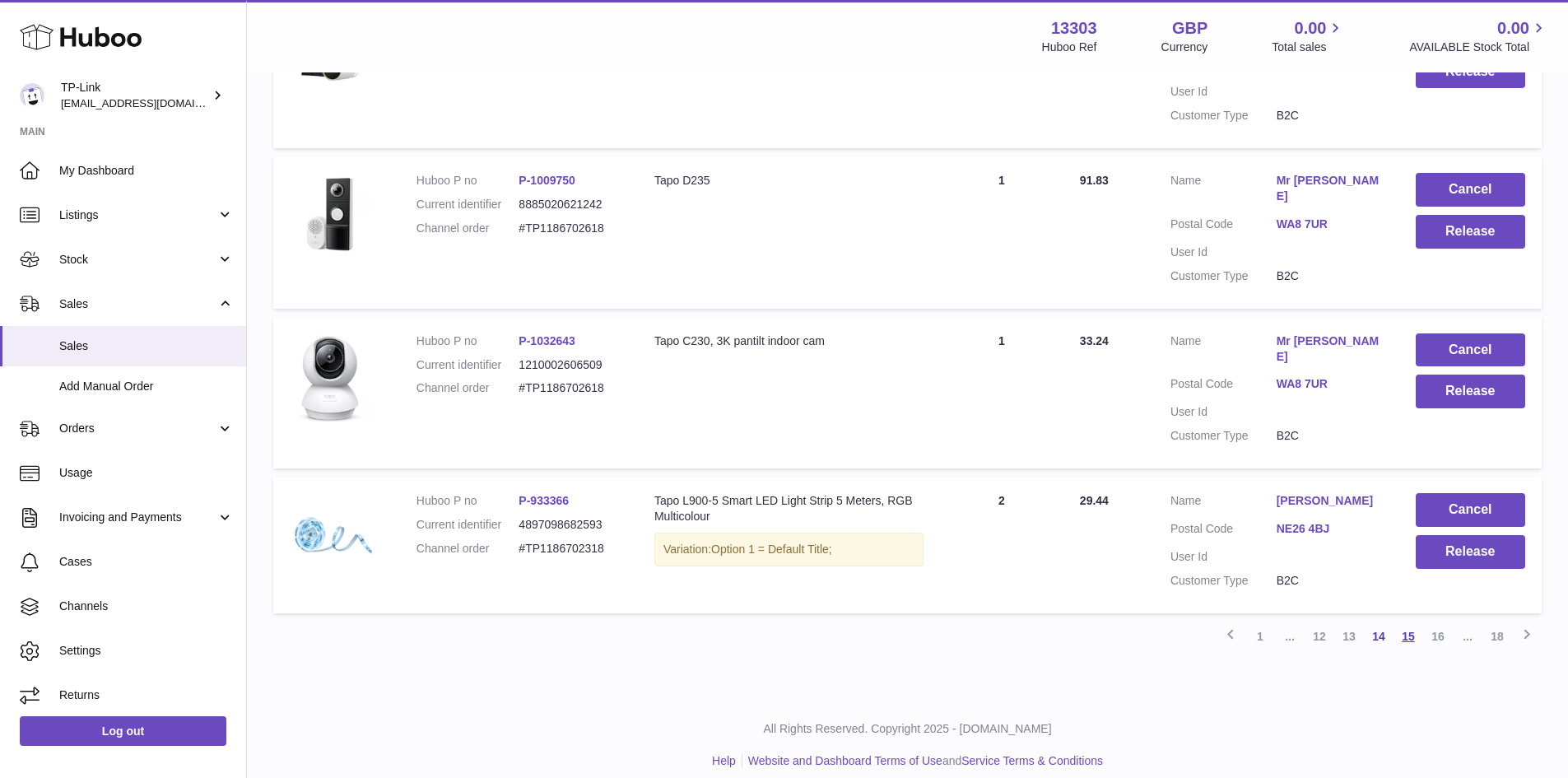
click at [1409, 628] on link "15" at bounding box center [1409, 636] width 30 height 30
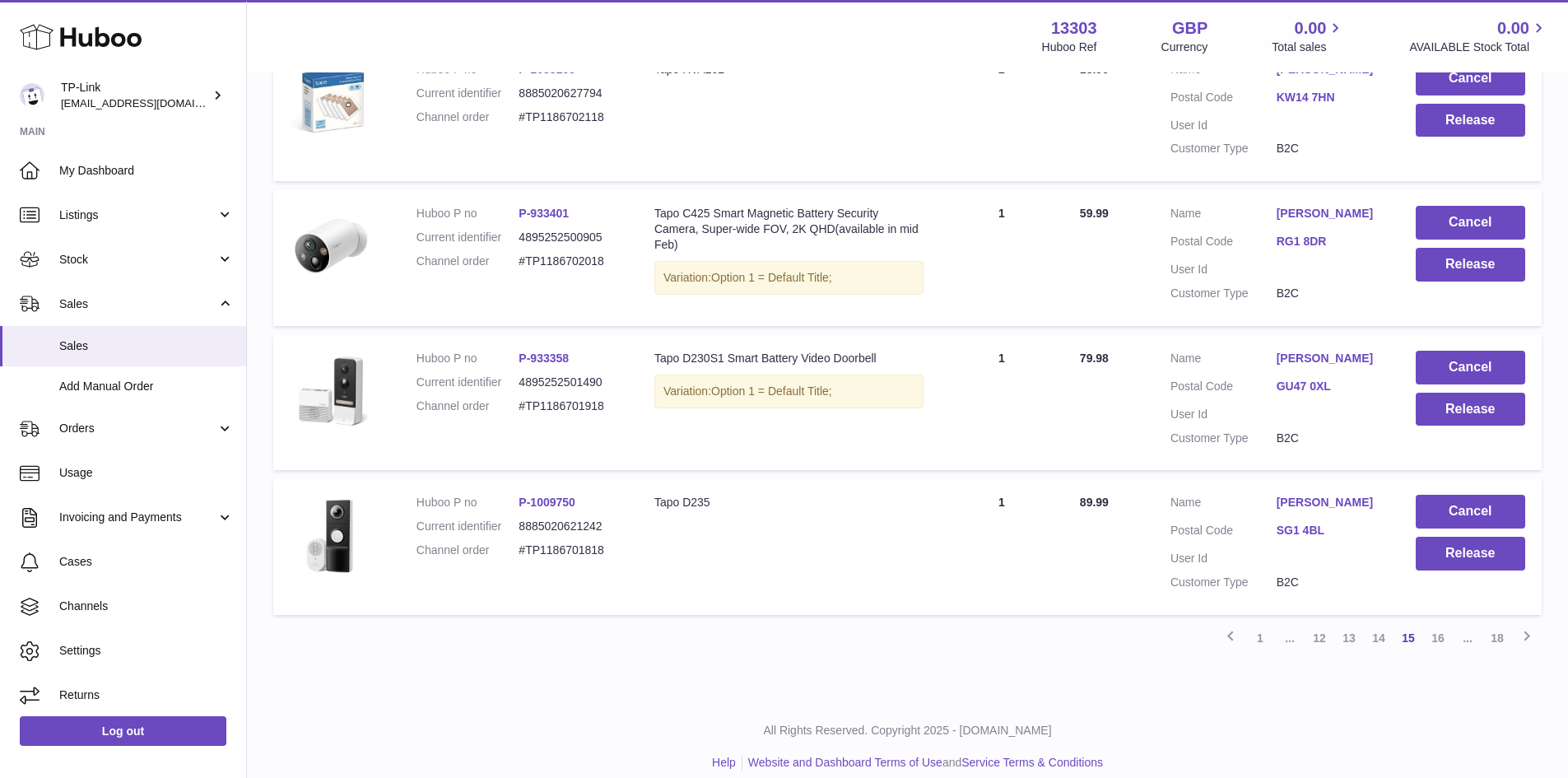
scroll to position [1253, 0]
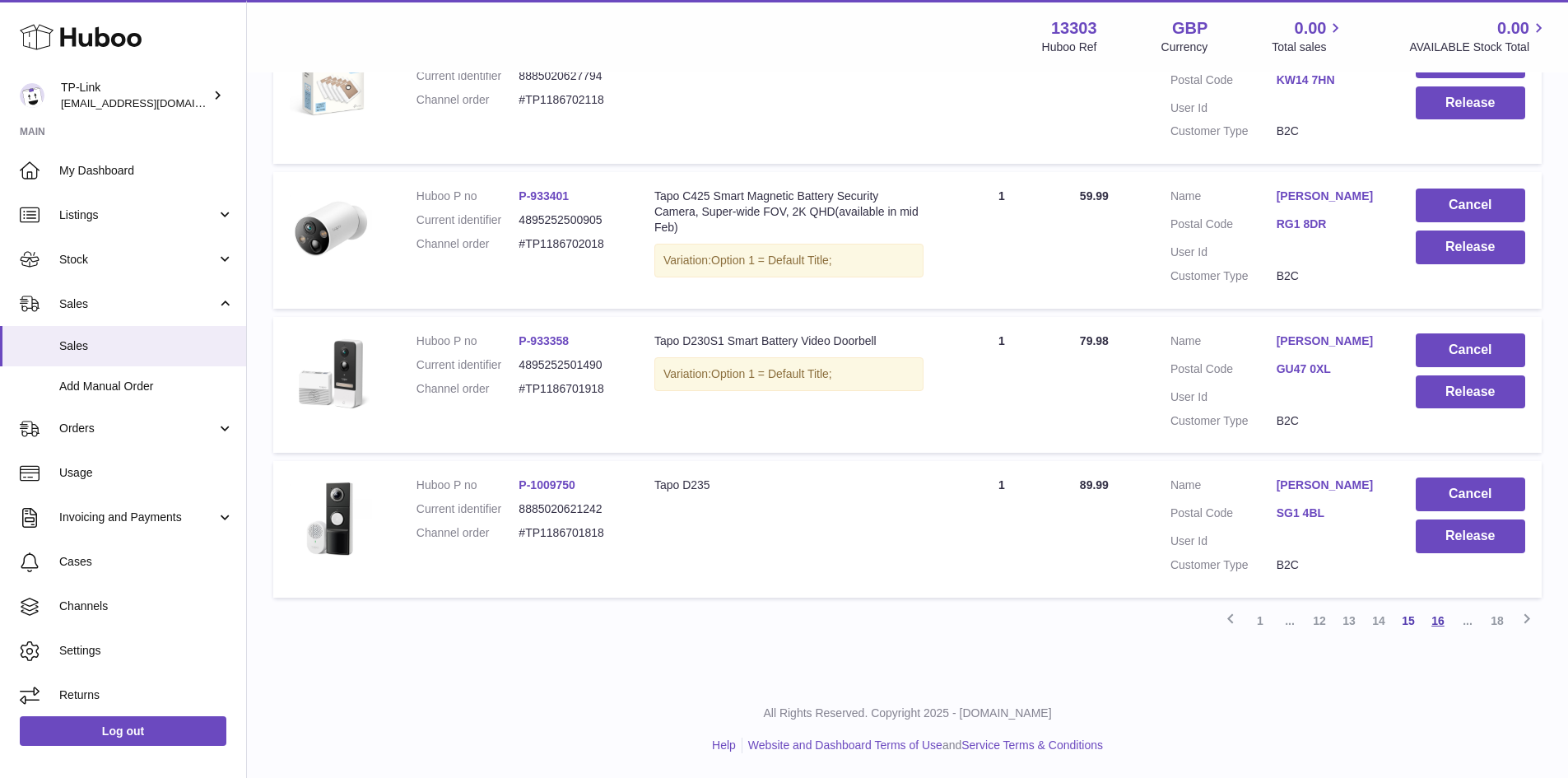
click at [1437, 622] on link "16" at bounding box center [1438, 621] width 30 height 30
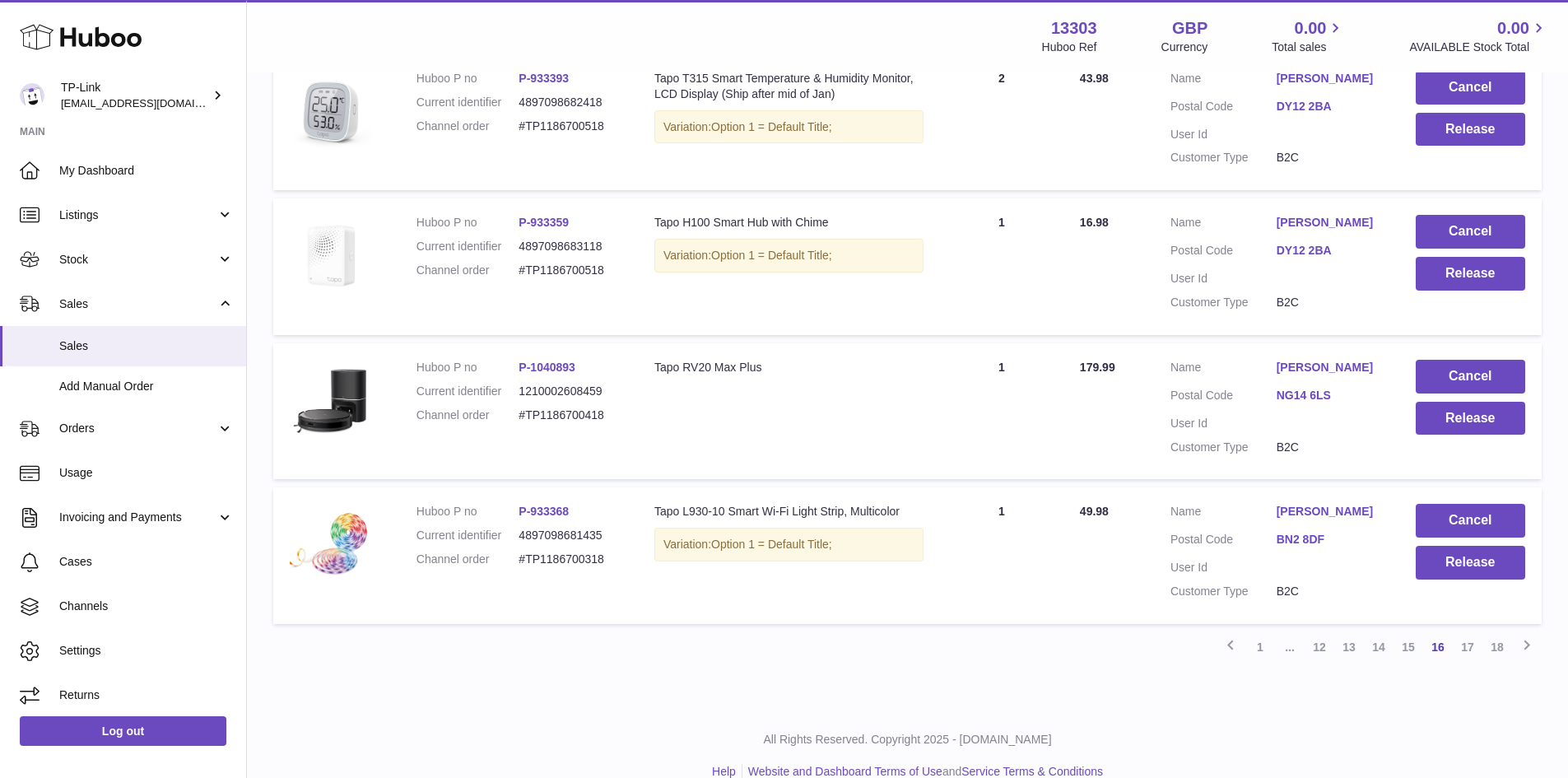
scroll to position [1253, 0]
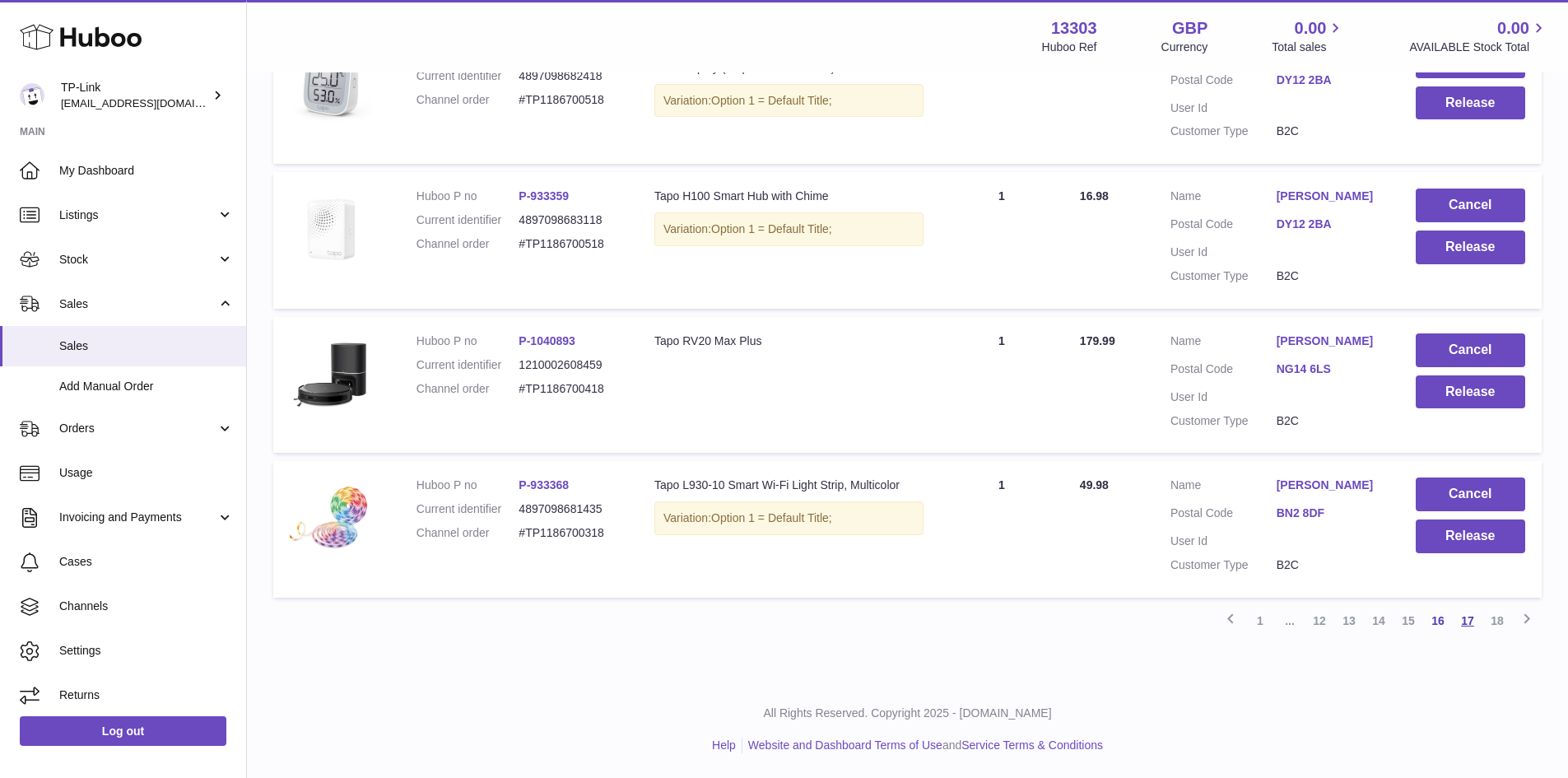
click at [1454, 623] on link "17" at bounding box center [1468, 621] width 30 height 30
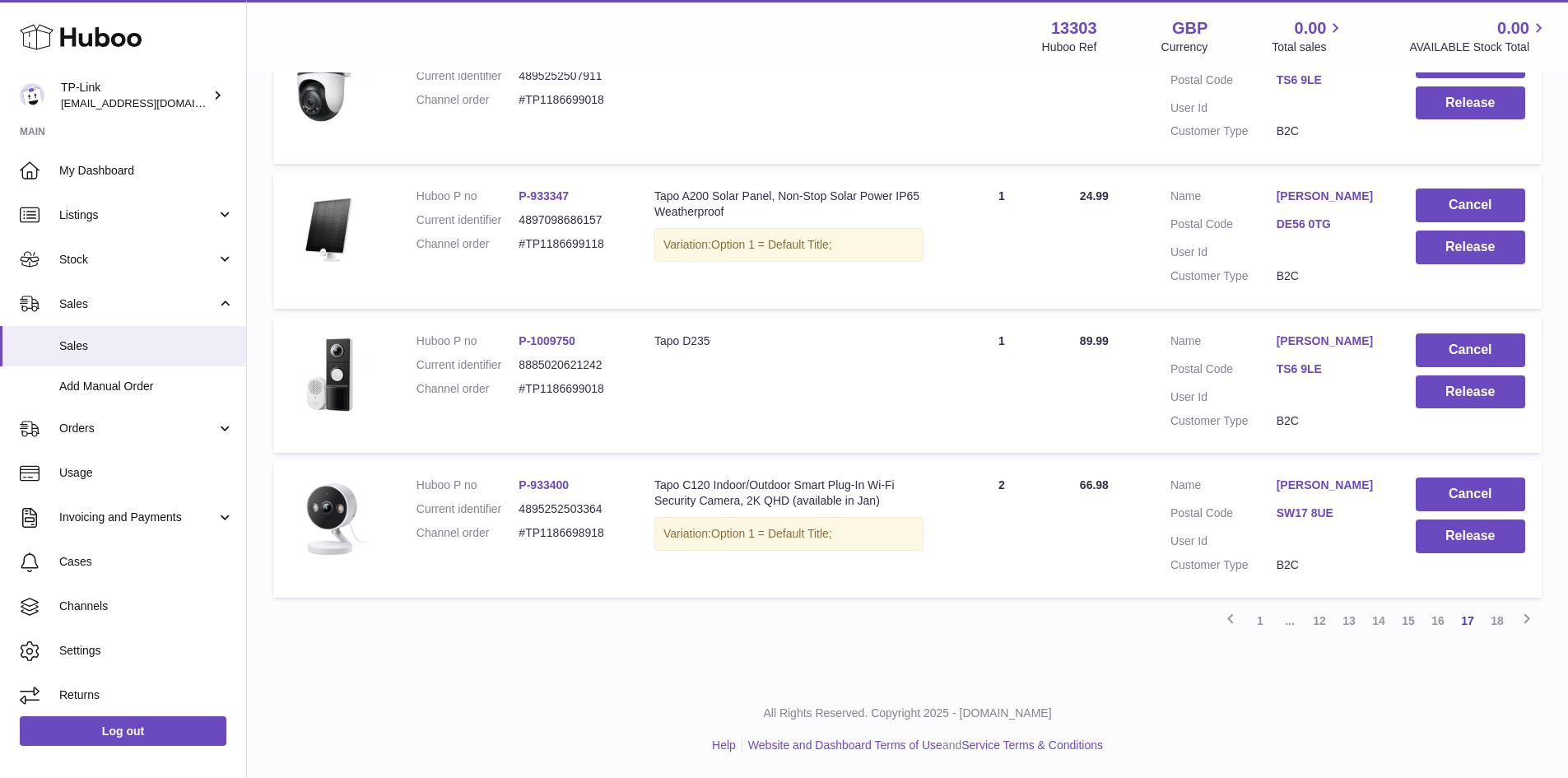
scroll to position [1269, 0]
click at [1500, 626] on link "18" at bounding box center [1497, 621] width 30 height 30
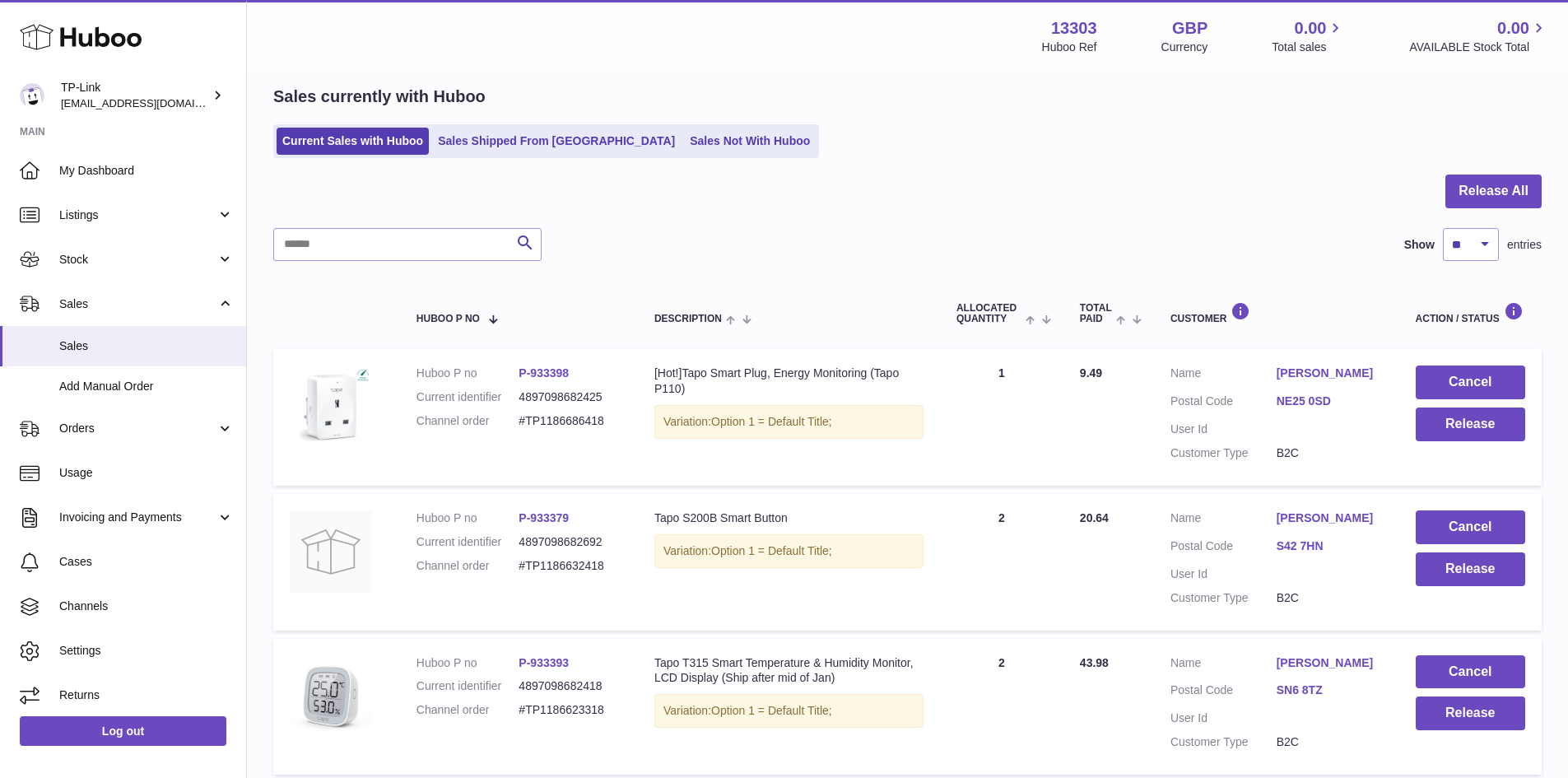
scroll to position [49, 0]
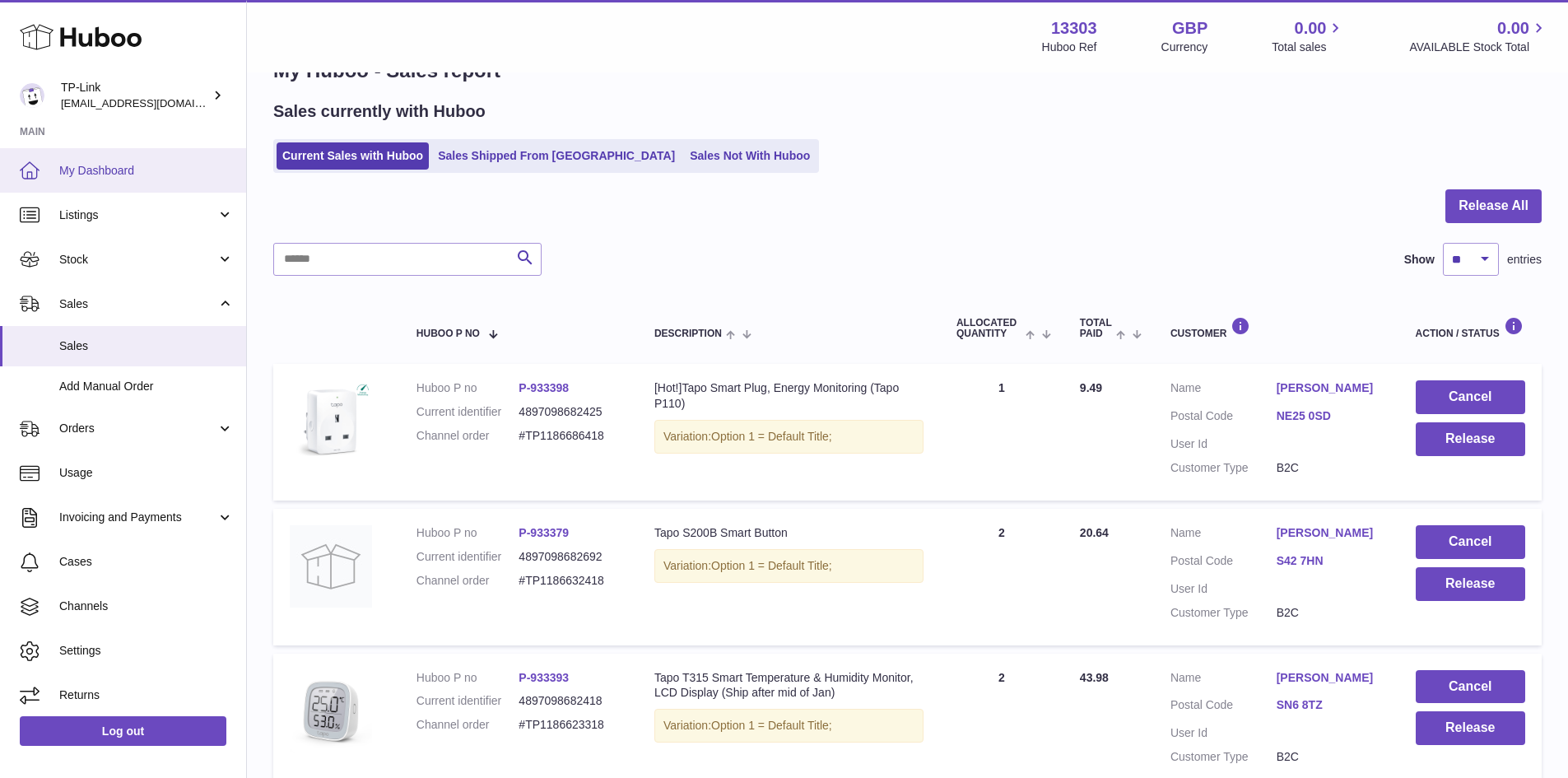
click at [99, 167] on span "My Dashboard" at bounding box center [146, 171] width 174 height 16
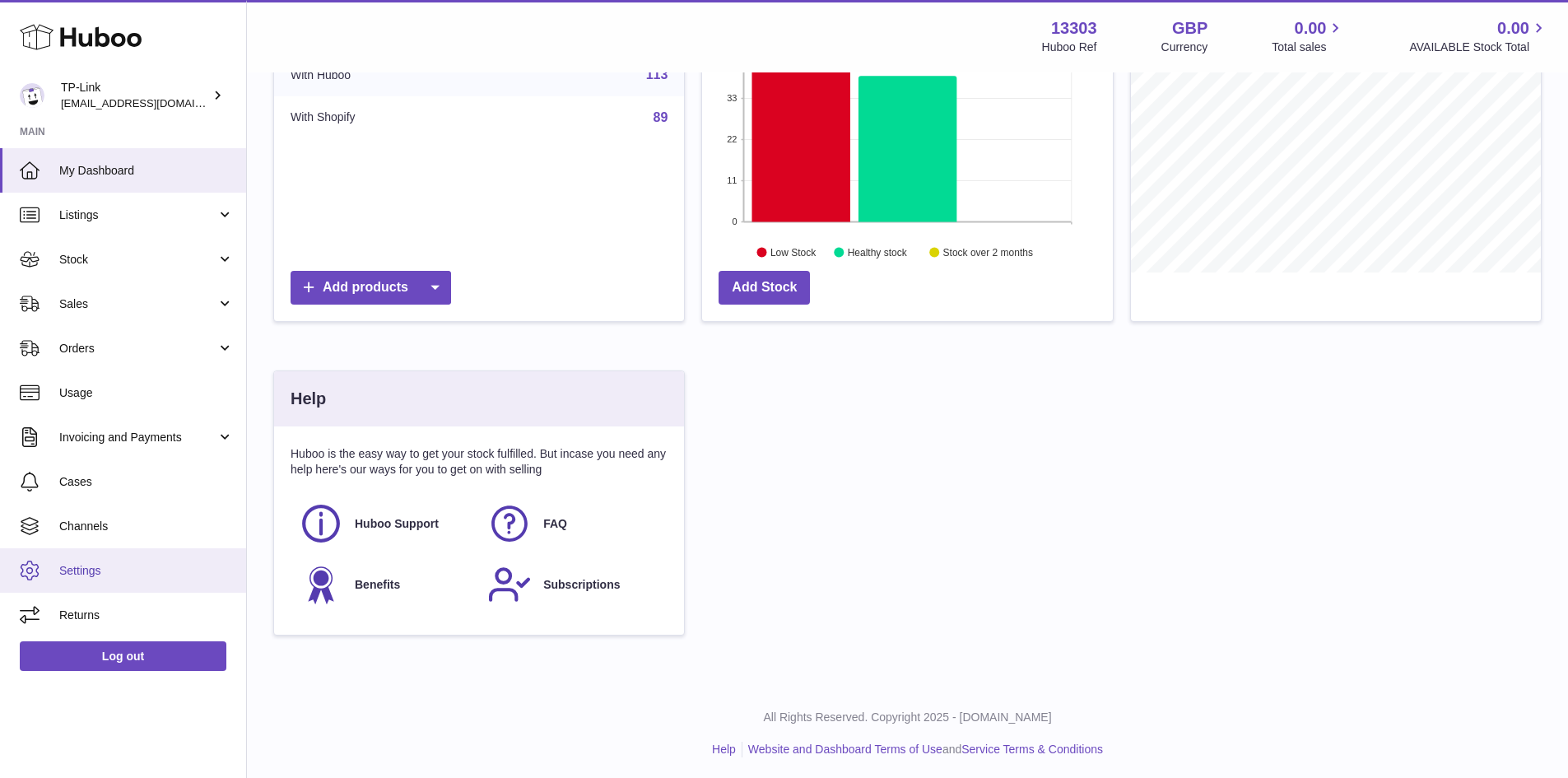
scroll to position [287, 0]
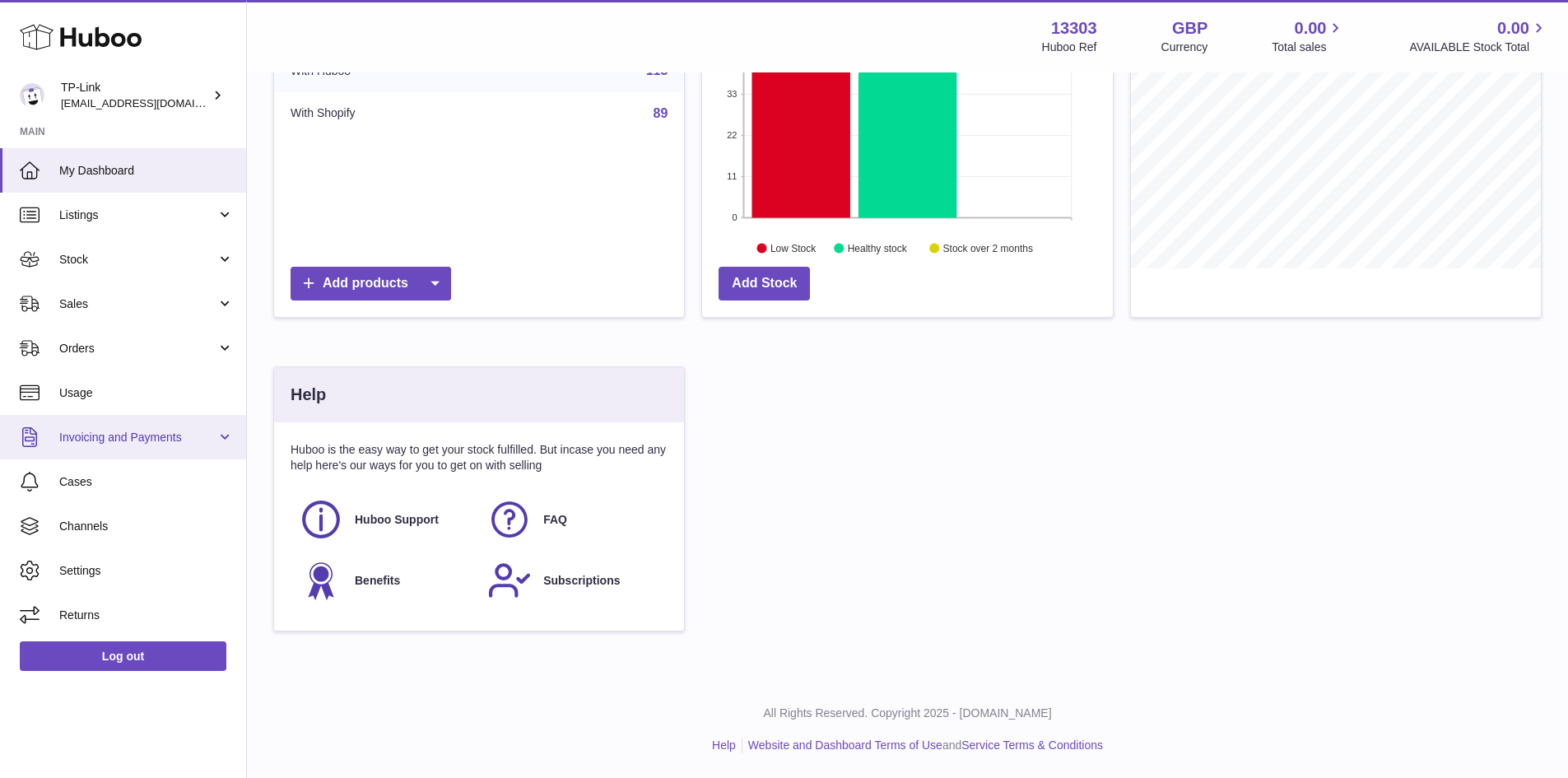
click at [210, 440] on span "Invoicing and Payments" at bounding box center [138, 438] width 157 height 16
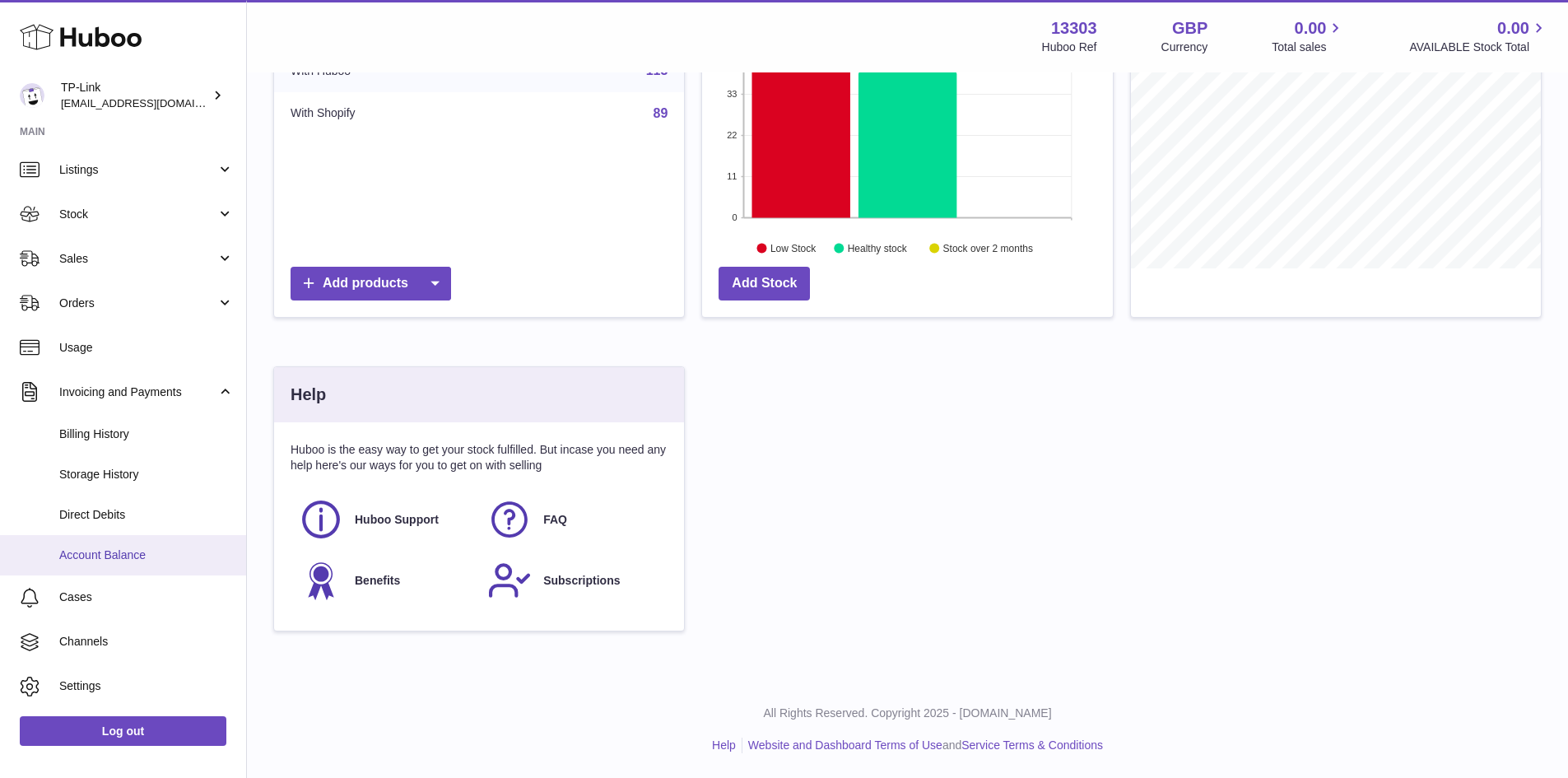
scroll to position [87, 0]
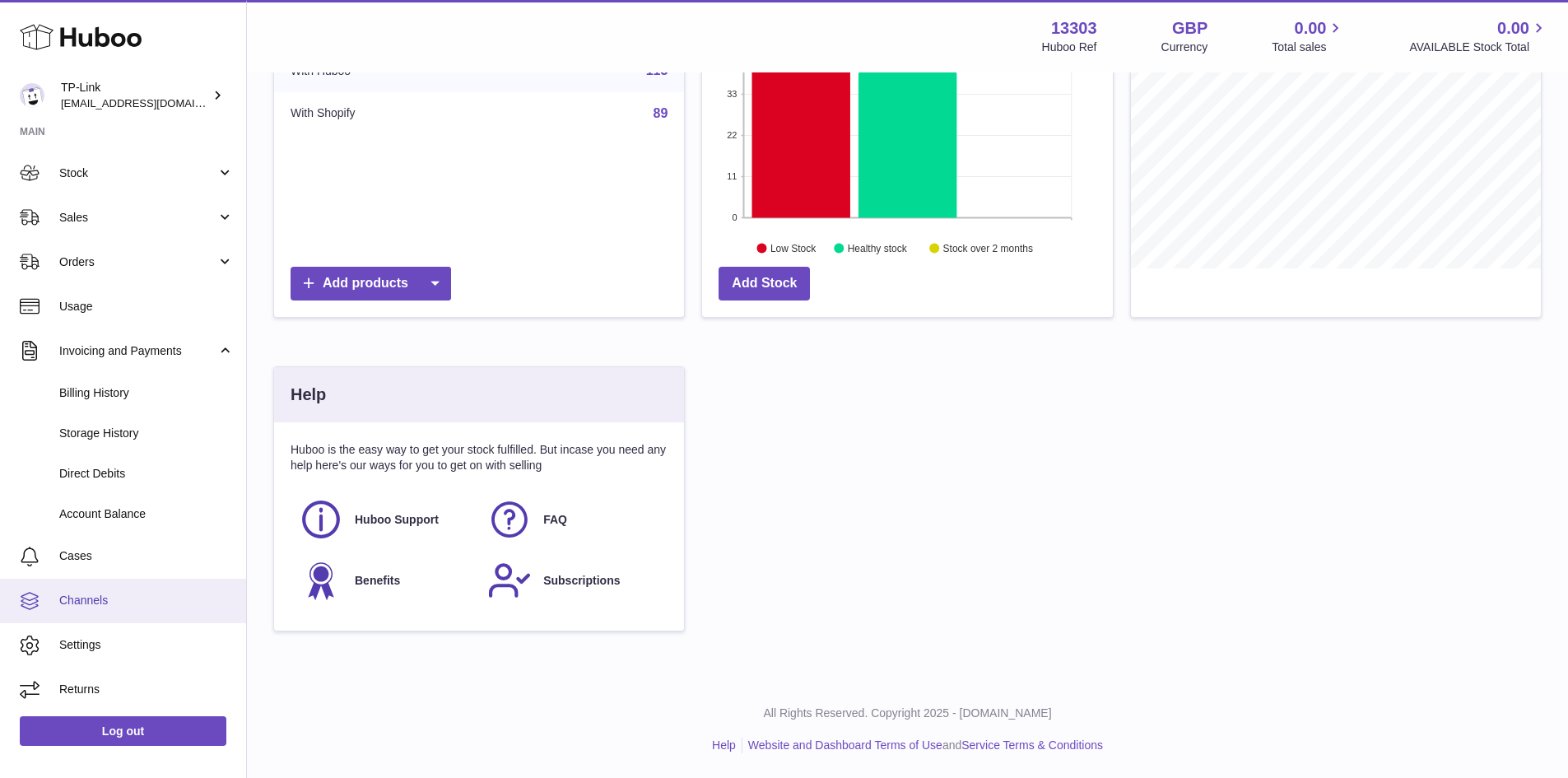
click at [140, 604] on span "Channels" at bounding box center [146, 601] width 174 height 16
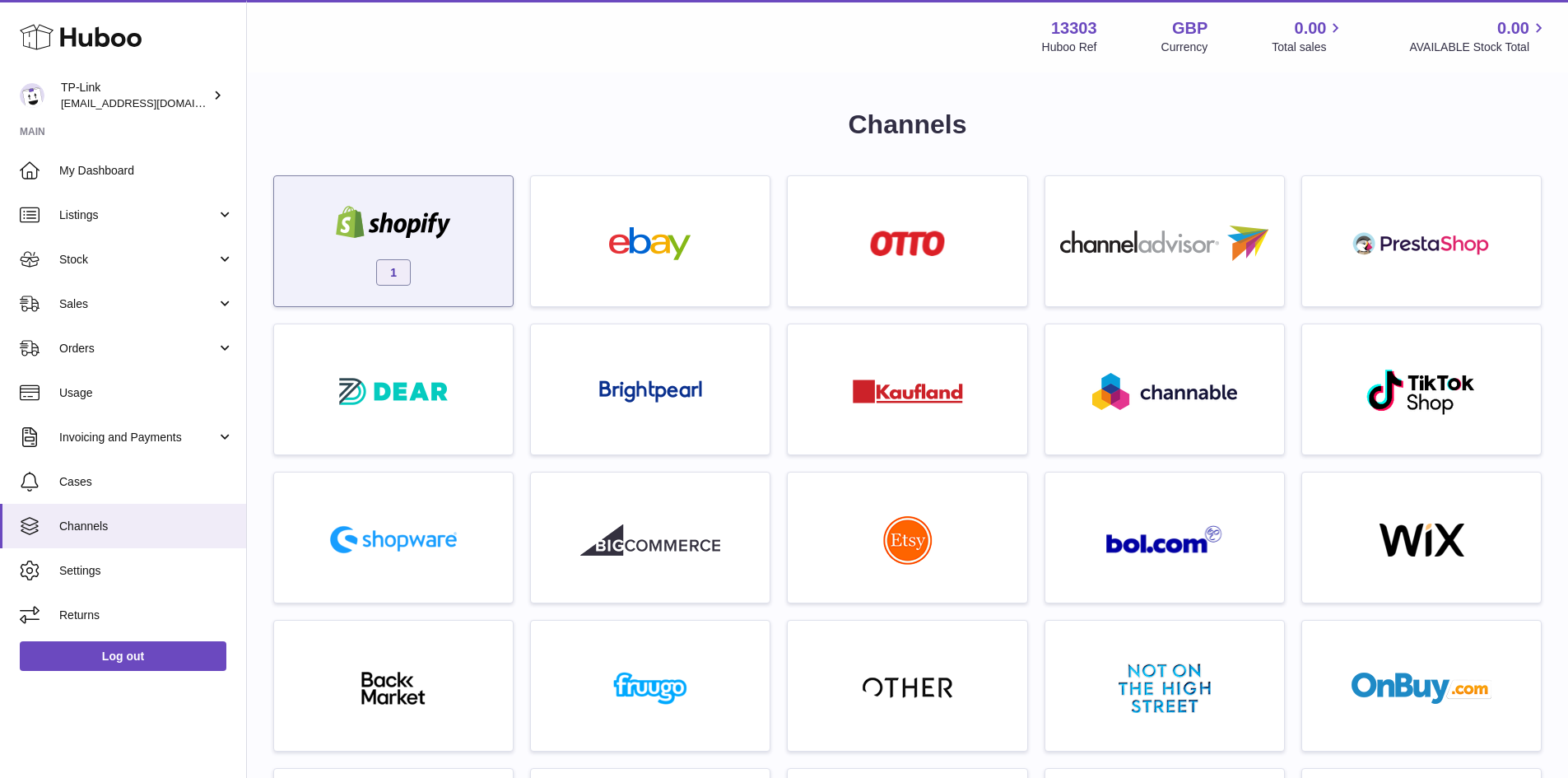
click at [395, 274] on span "1" at bounding box center [392, 272] width 34 height 26
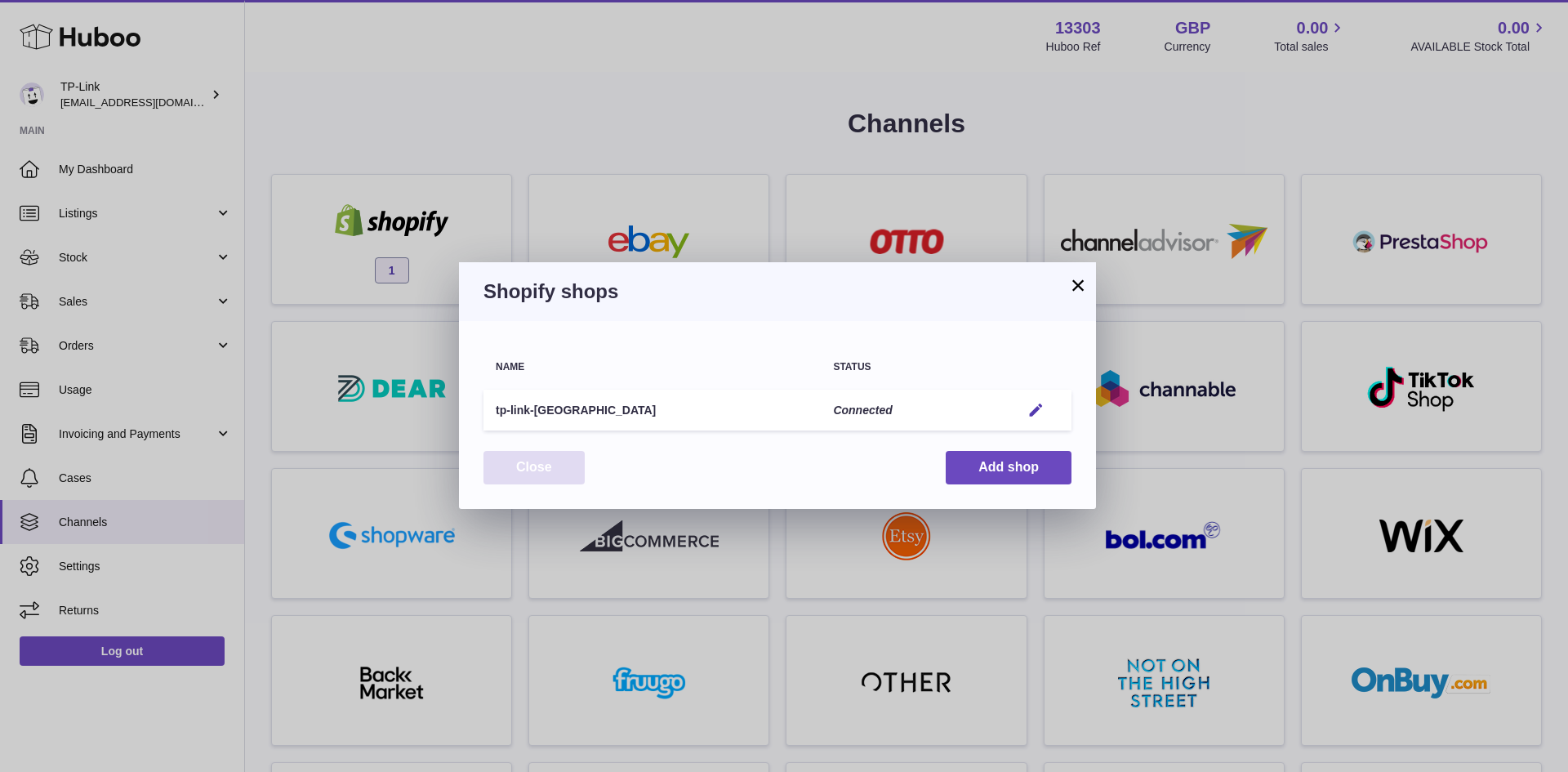
click at [537, 465] on button "Close" at bounding box center [534, 468] width 102 height 34
